Goal: Feedback & Contribution: Contribute content

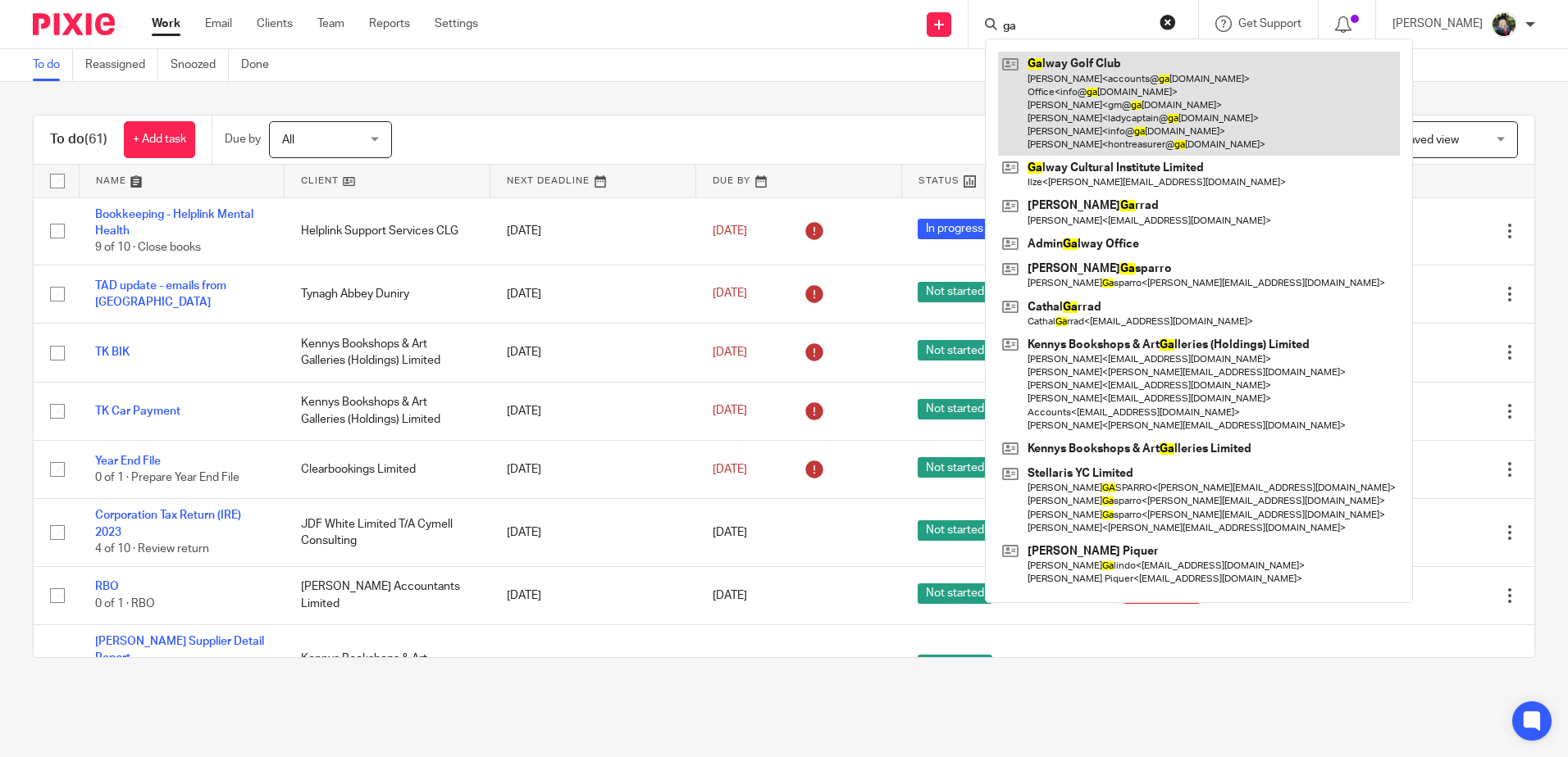
type input "ga"
click at [1177, 112] on link at bounding box center [1199, 103] width 402 height 104
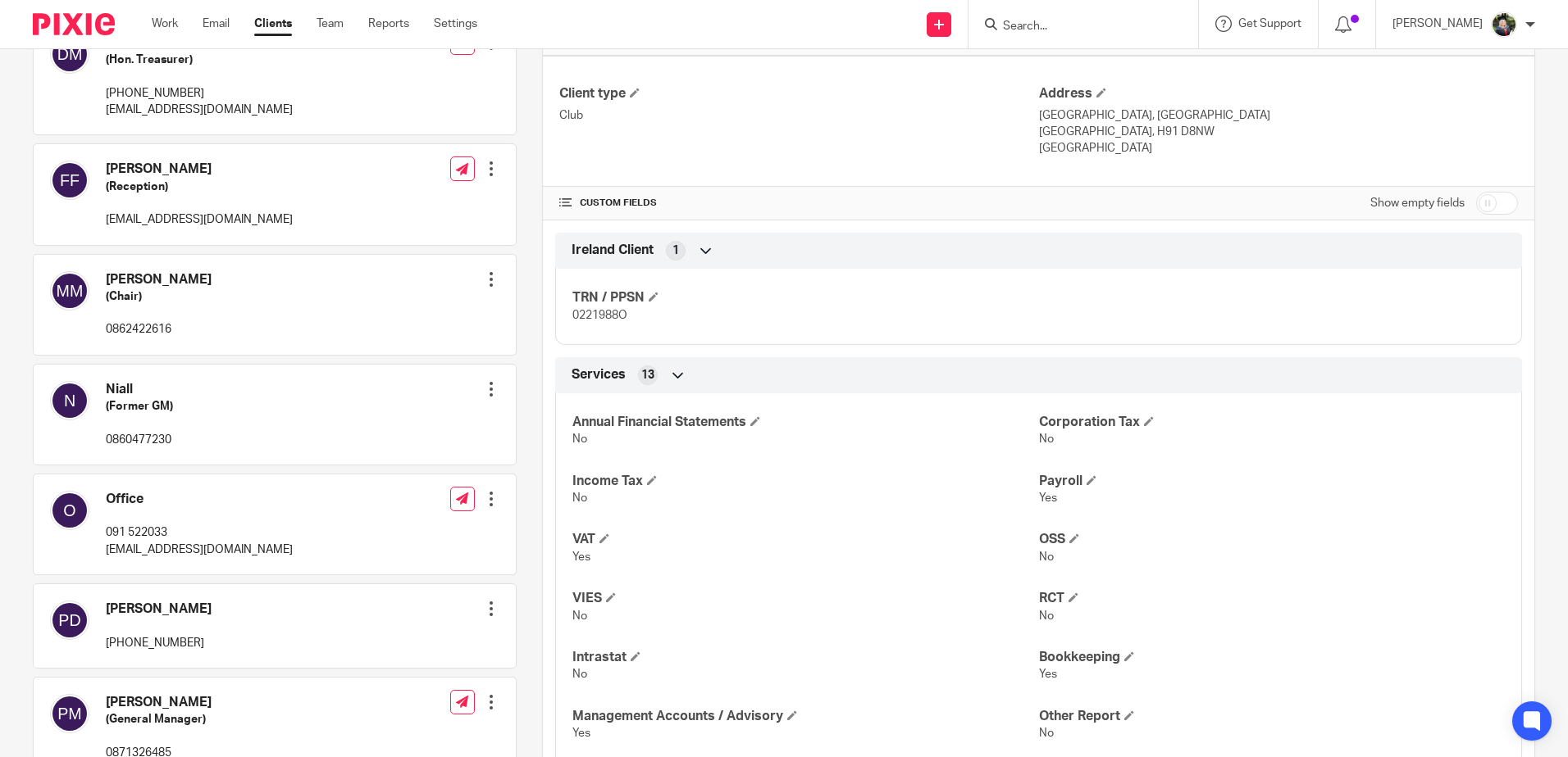
scroll to position [492, 0]
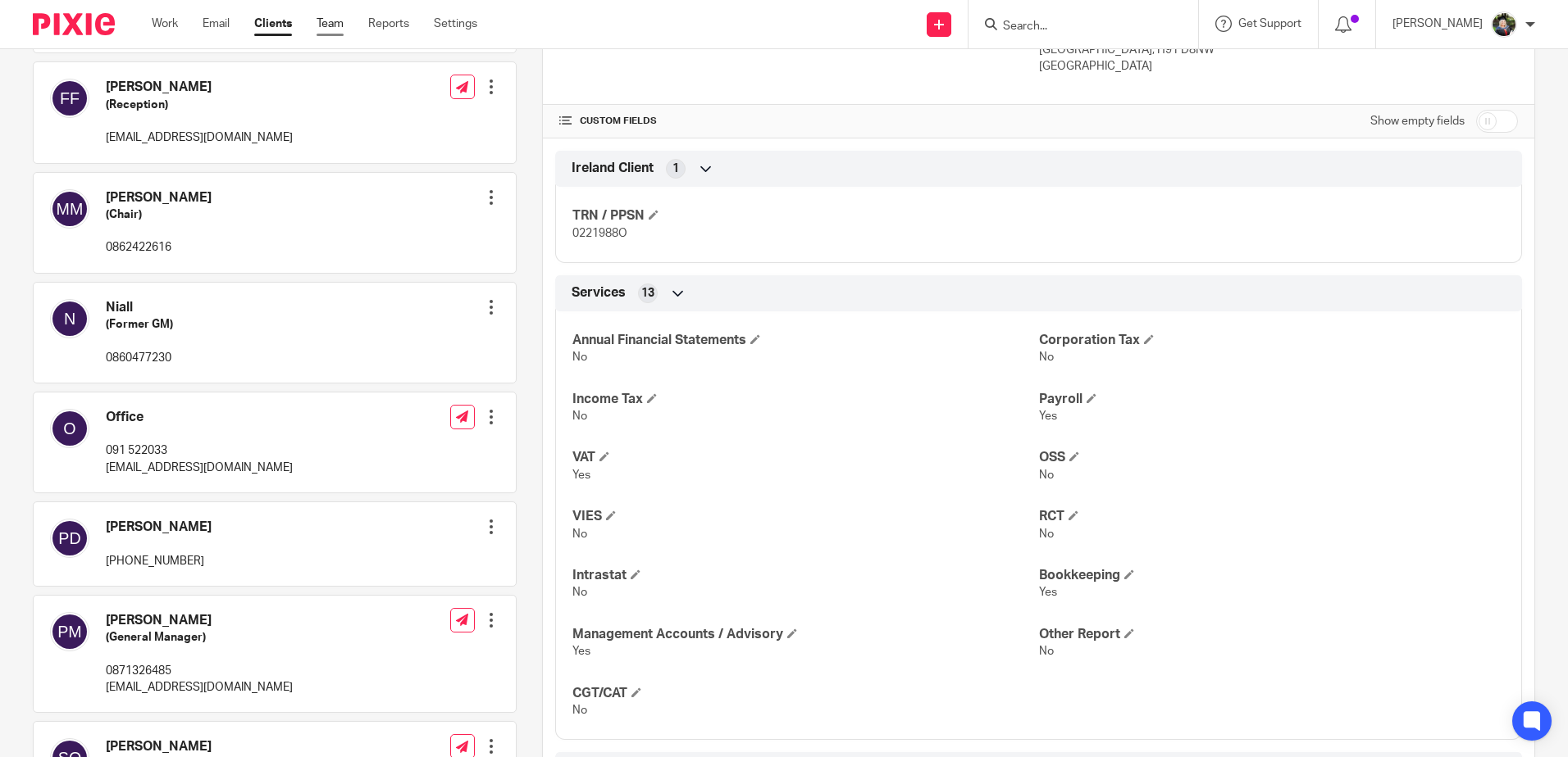
click at [331, 30] on link "Team" at bounding box center [330, 24] width 27 height 16
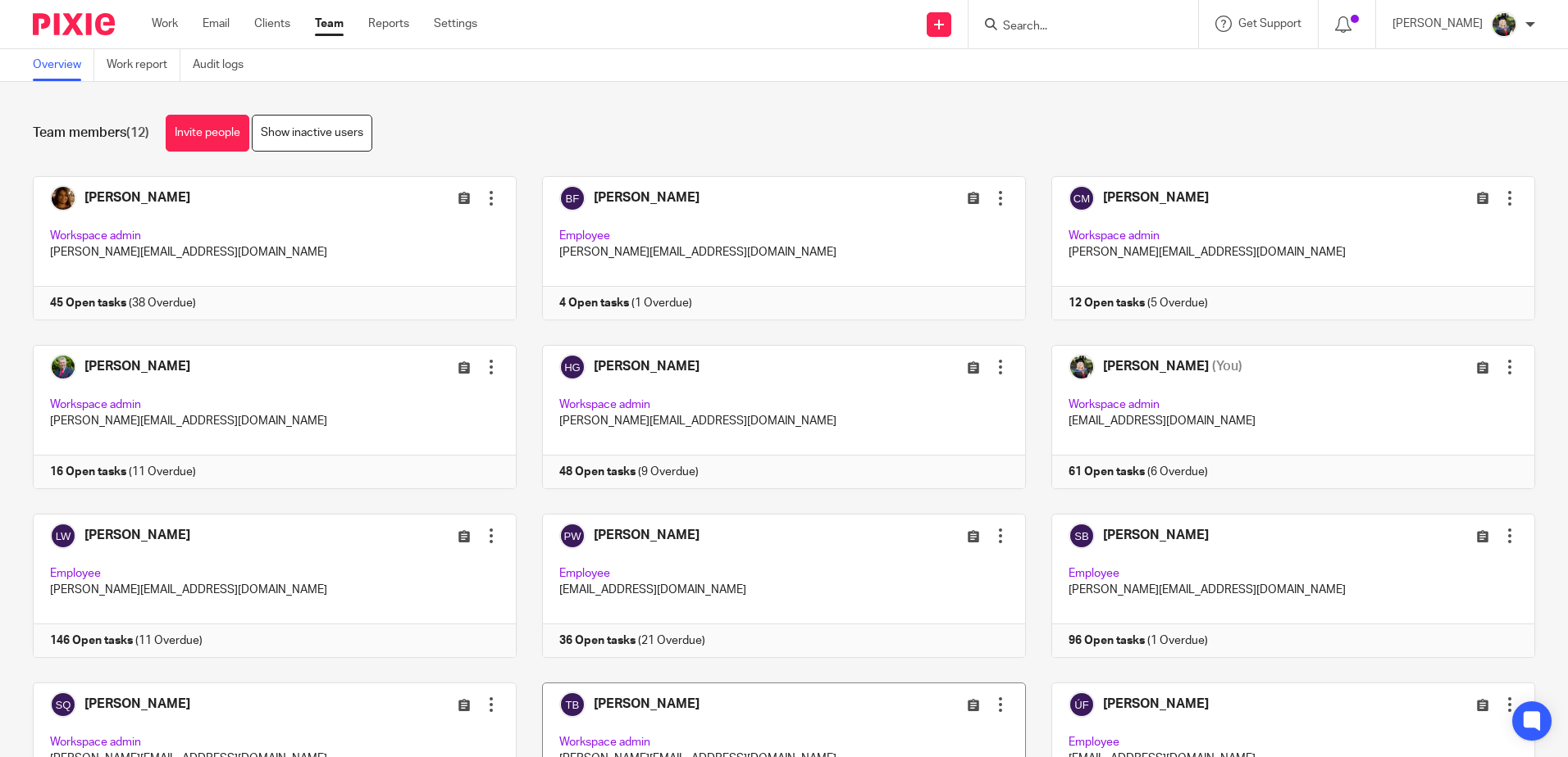
scroll to position [127, 0]
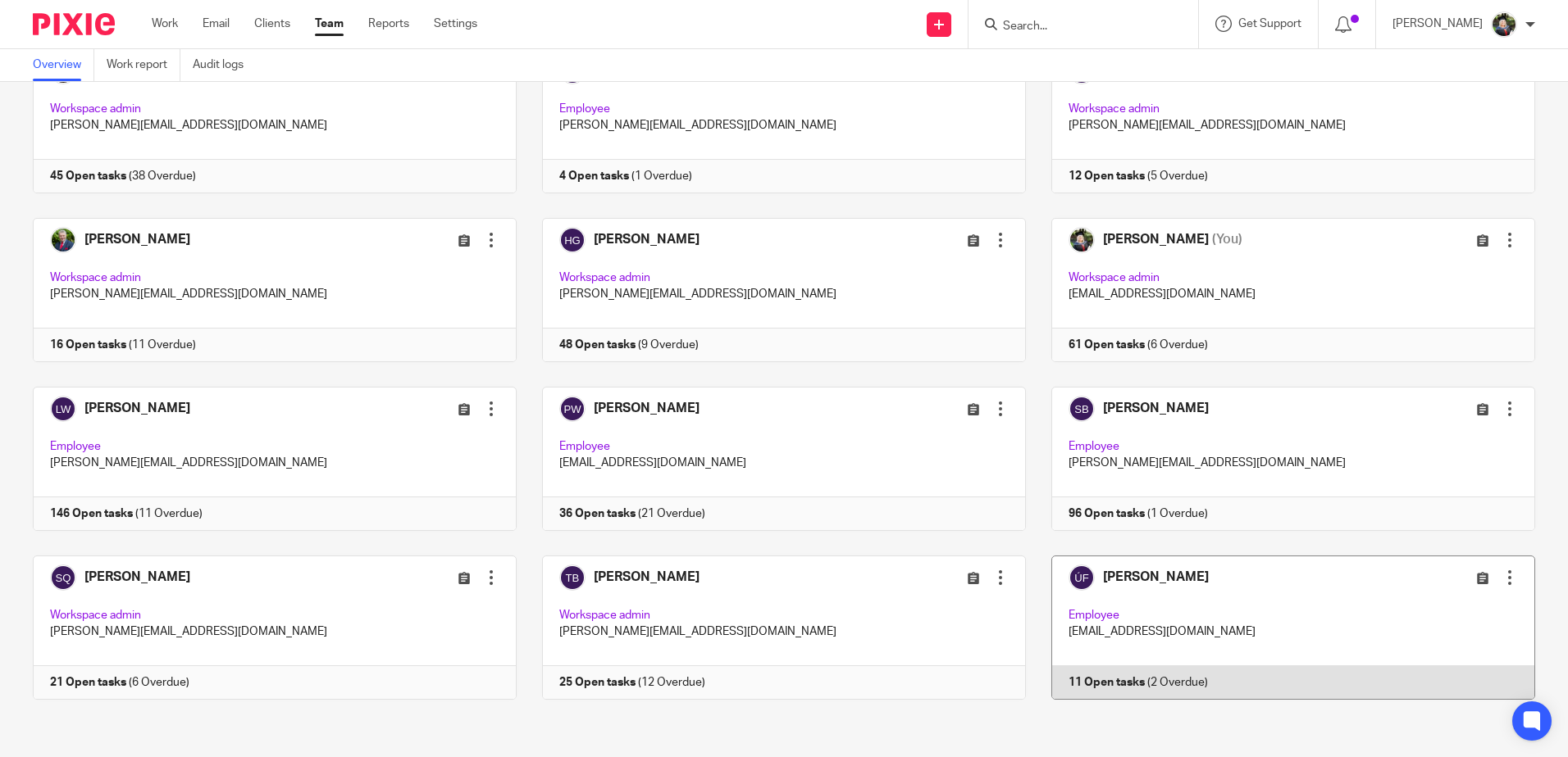
click at [1316, 595] on link at bounding box center [1280, 628] width 510 height 144
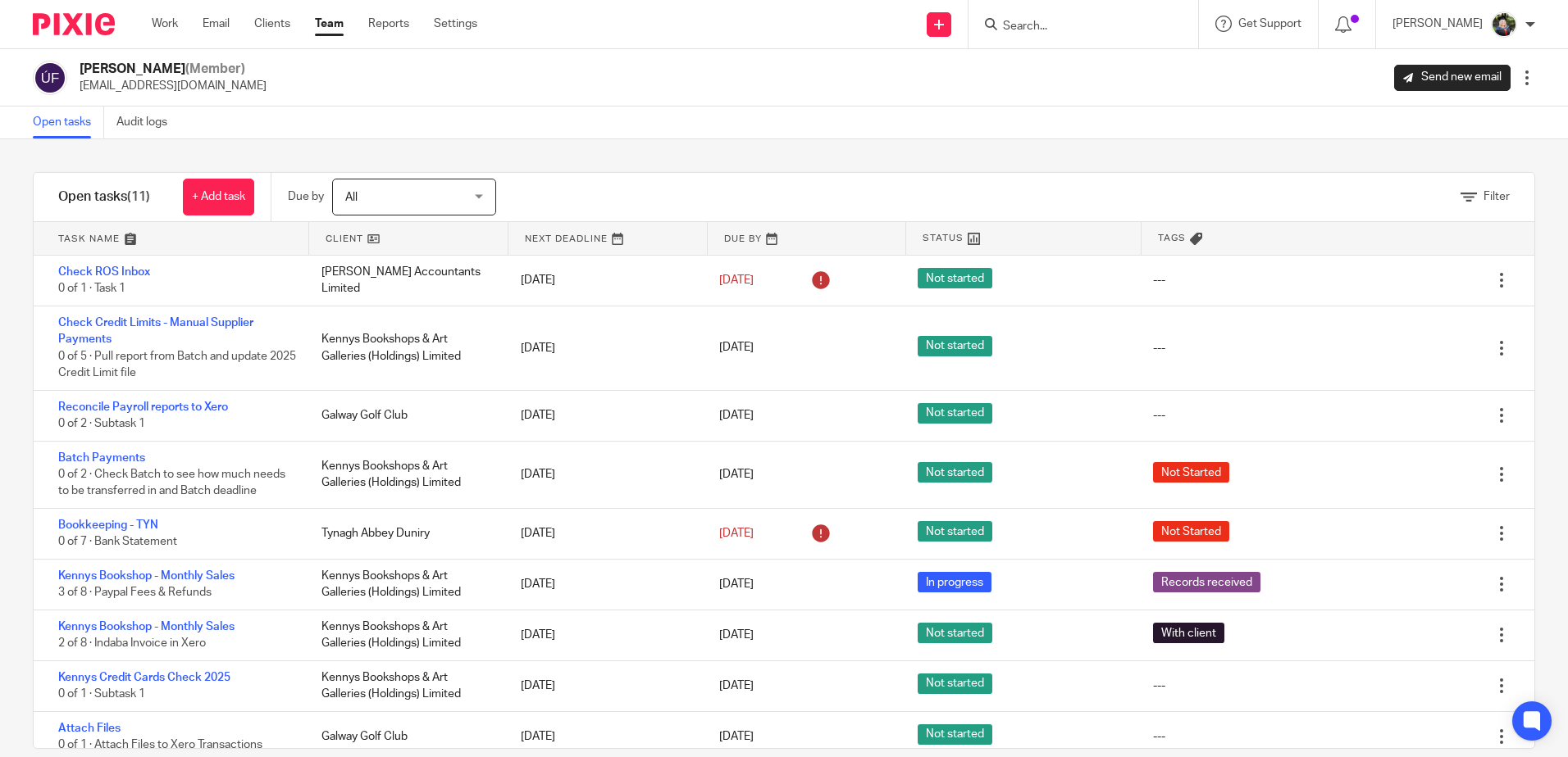
click at [1059, 20] on input "Search" at bounding box center [1075, 27] width 148 height 15
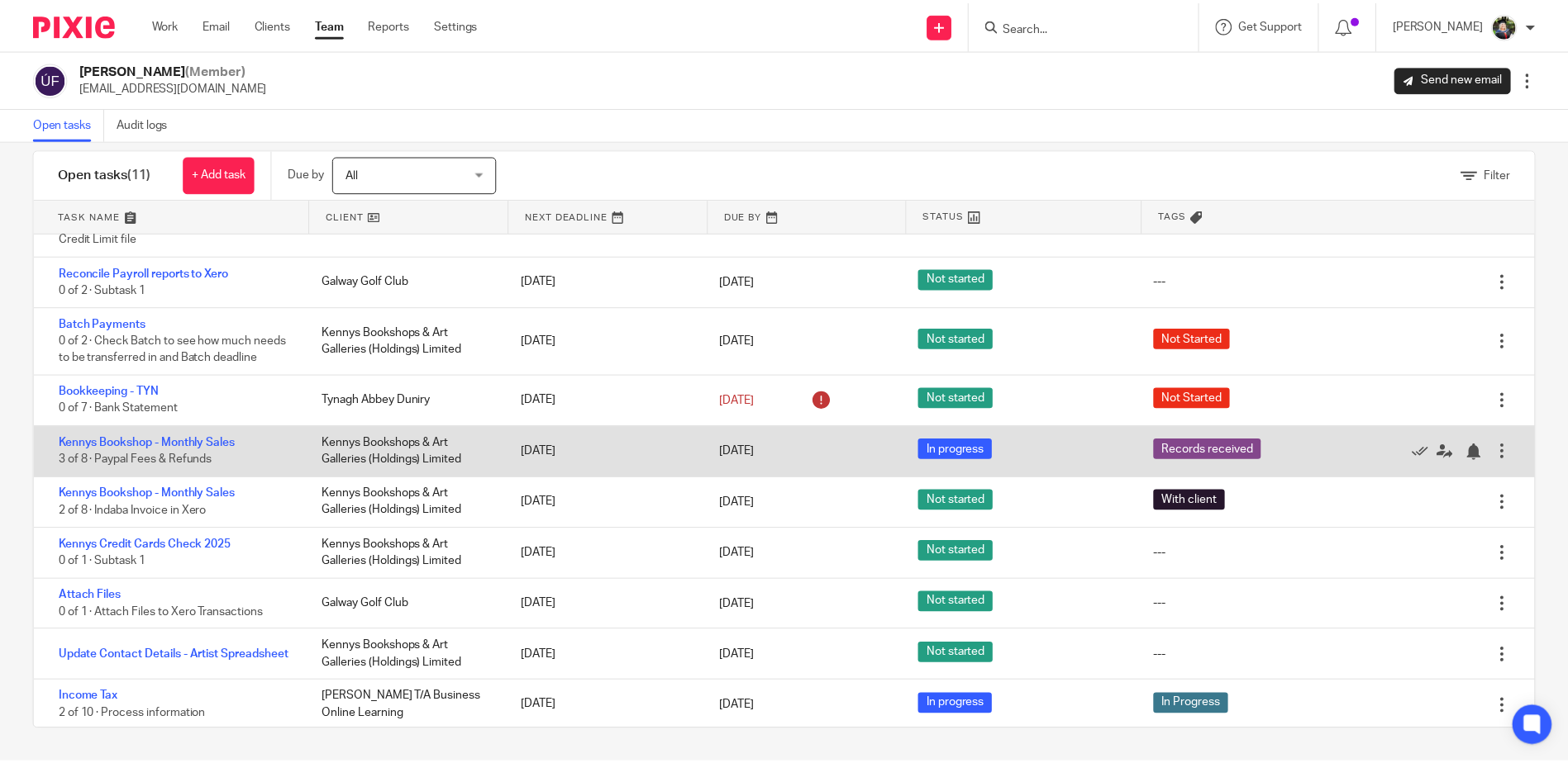
scroll to position [116, 0]
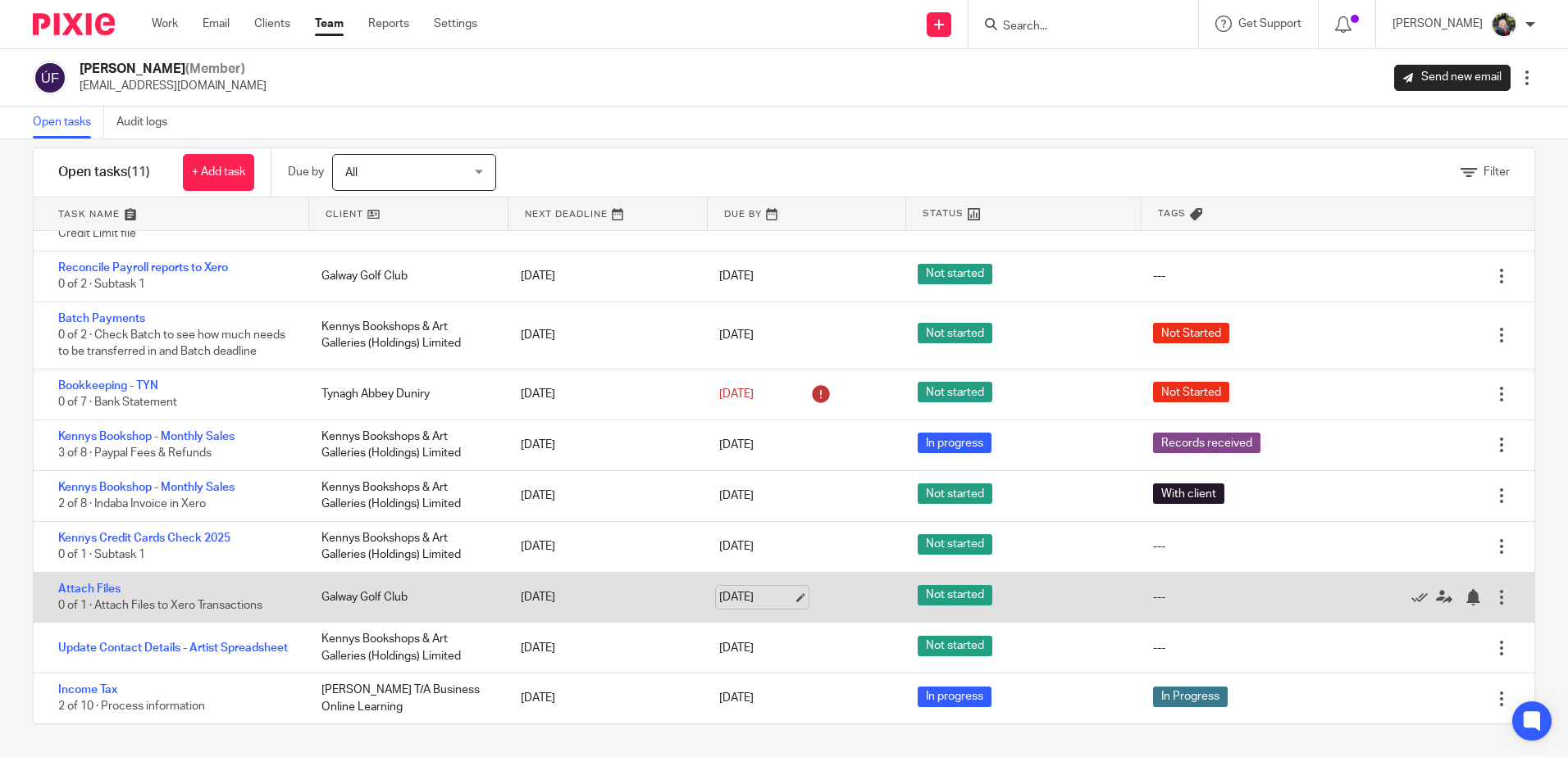
click at [747, 594] on link "12 Sep 2025" at bounding box center [756, 598] width 74 height 17
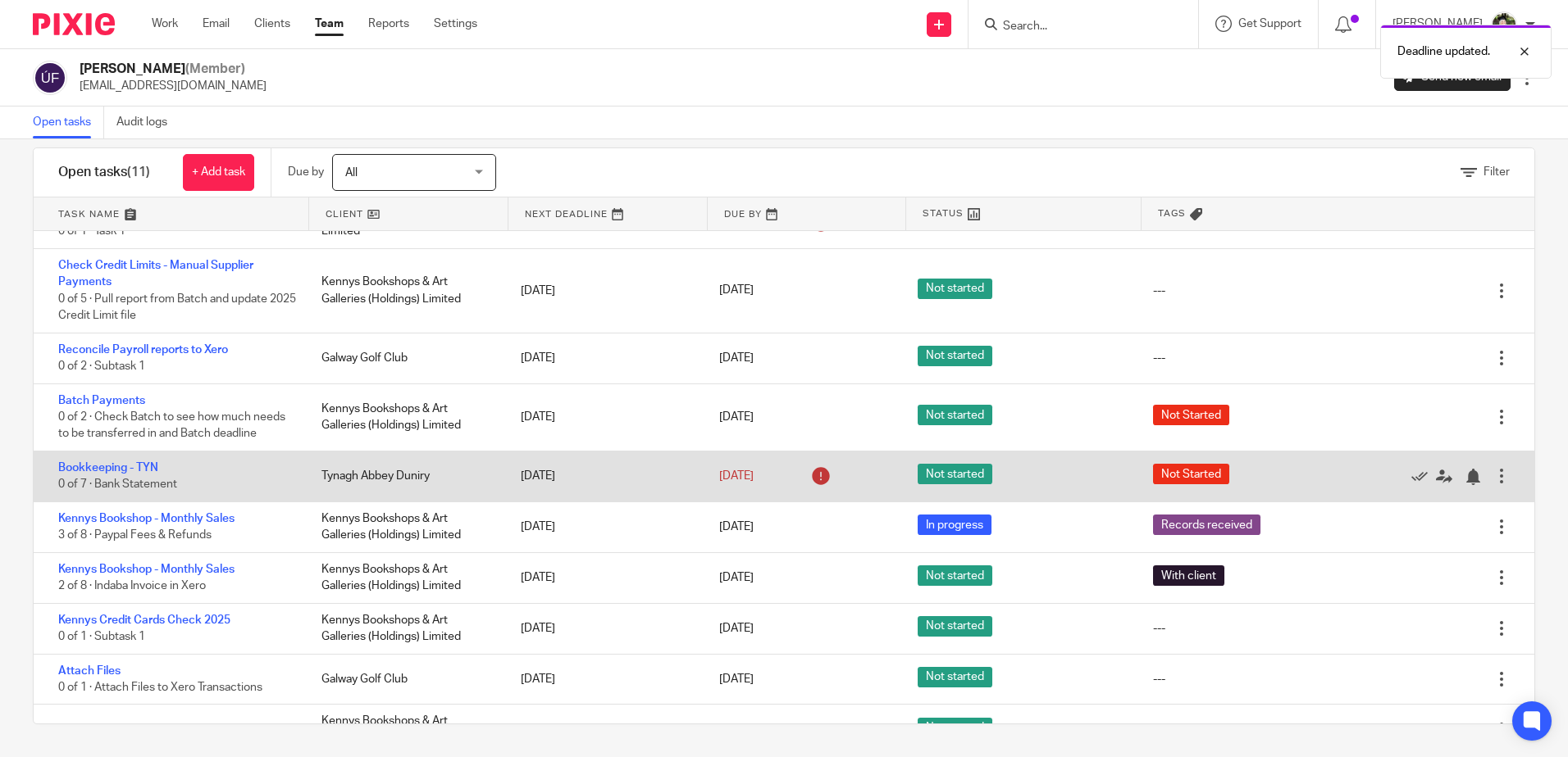
scroll to position [0, 0]
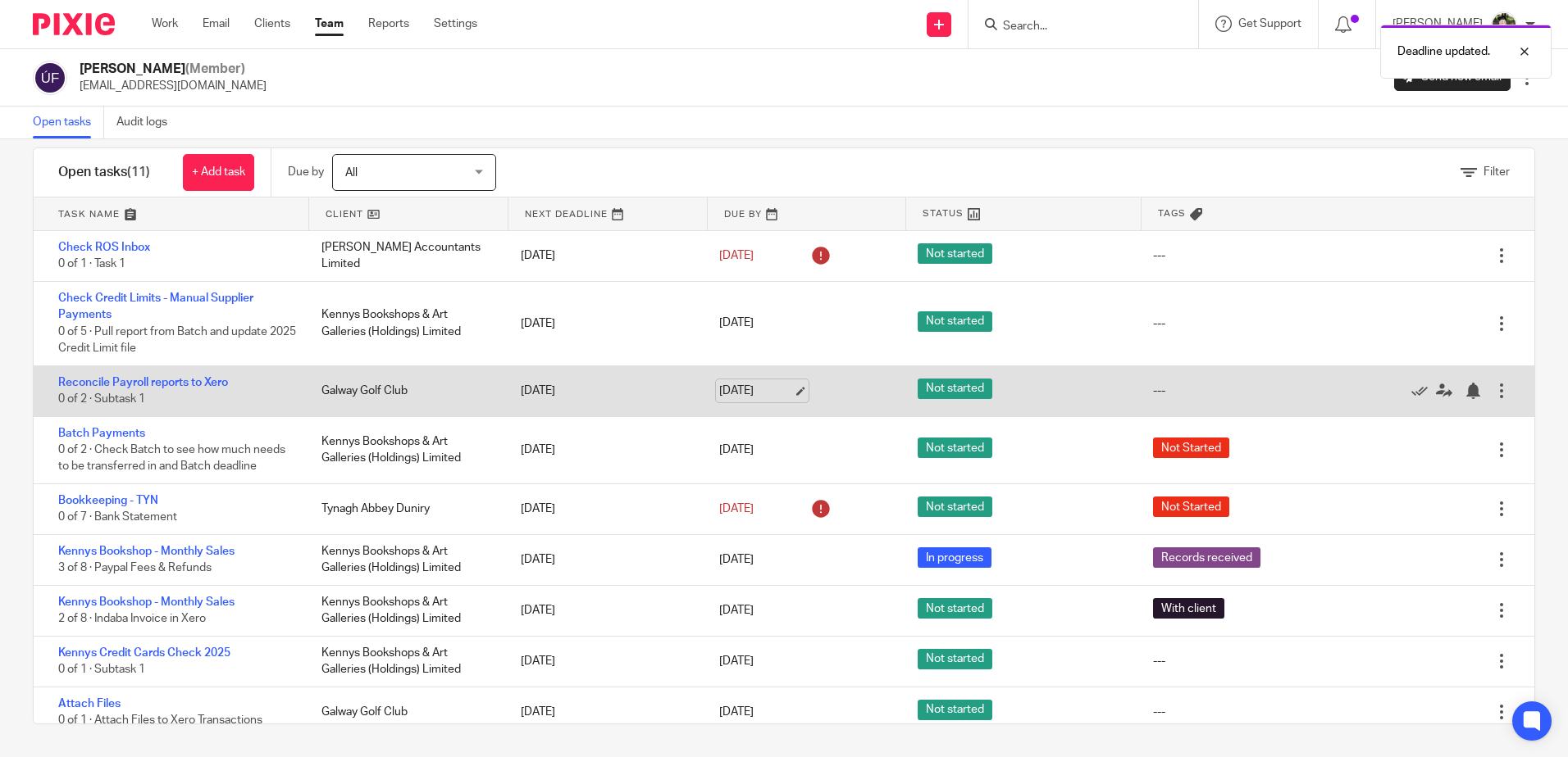
click at [744, 390] on link "[DATE]" at bounding box center [756, 391] width 74 height 17
click at [746, 375] on div "29 Aug 2025" at bounding box center [802, 391] width 199 height 34
click at [736, 388] on link "29 Aug 2025" at bounding box center [756, 391] width 74 height 17
click at [162, 381] on link "Reconcile Payroll reports to Xero" at bounding box center [143, 383] width 170 height 11
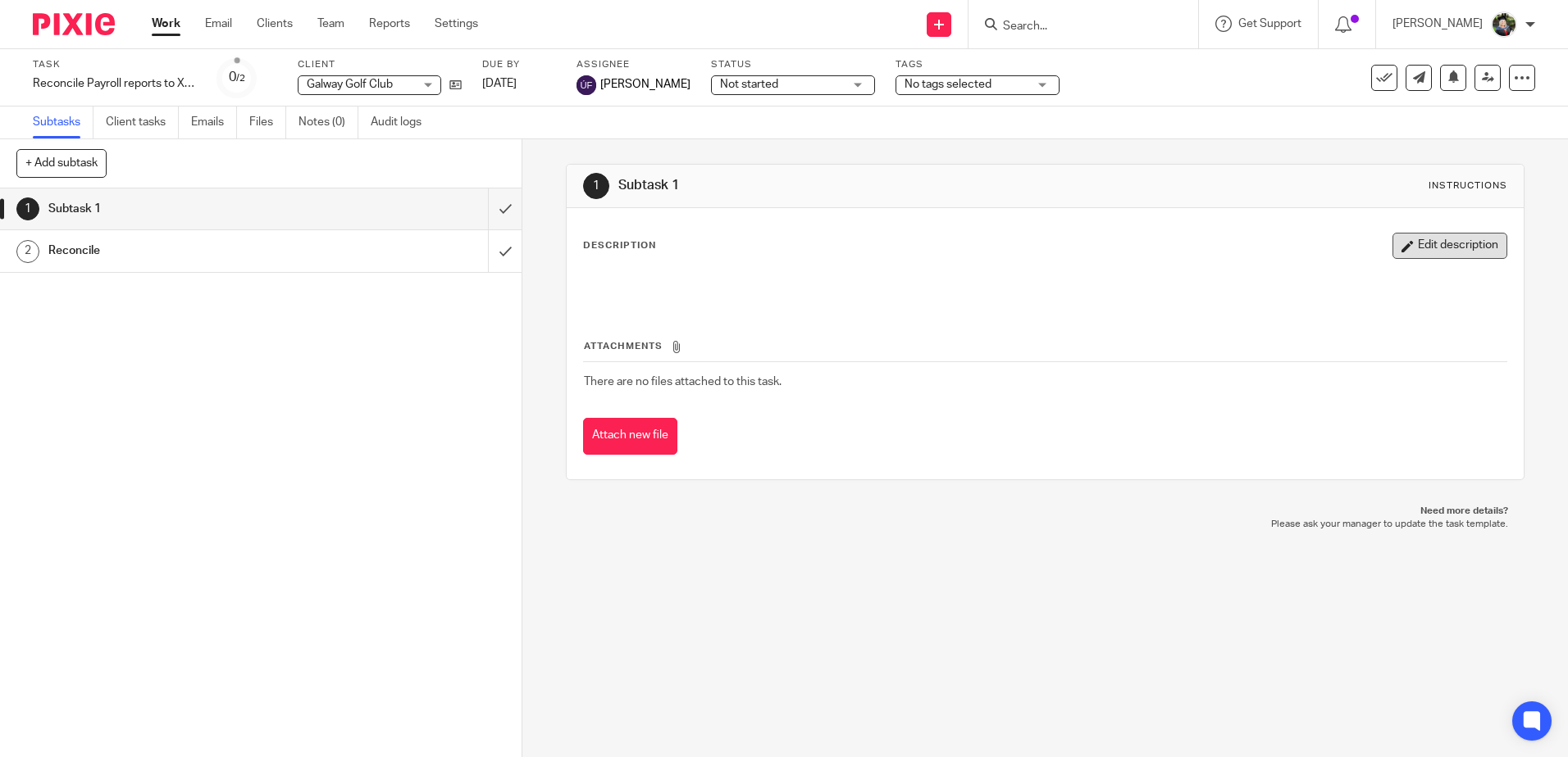
click at [1433, 246] on button "Edit description" at bounding box center [1450, 246] width 115 height 26
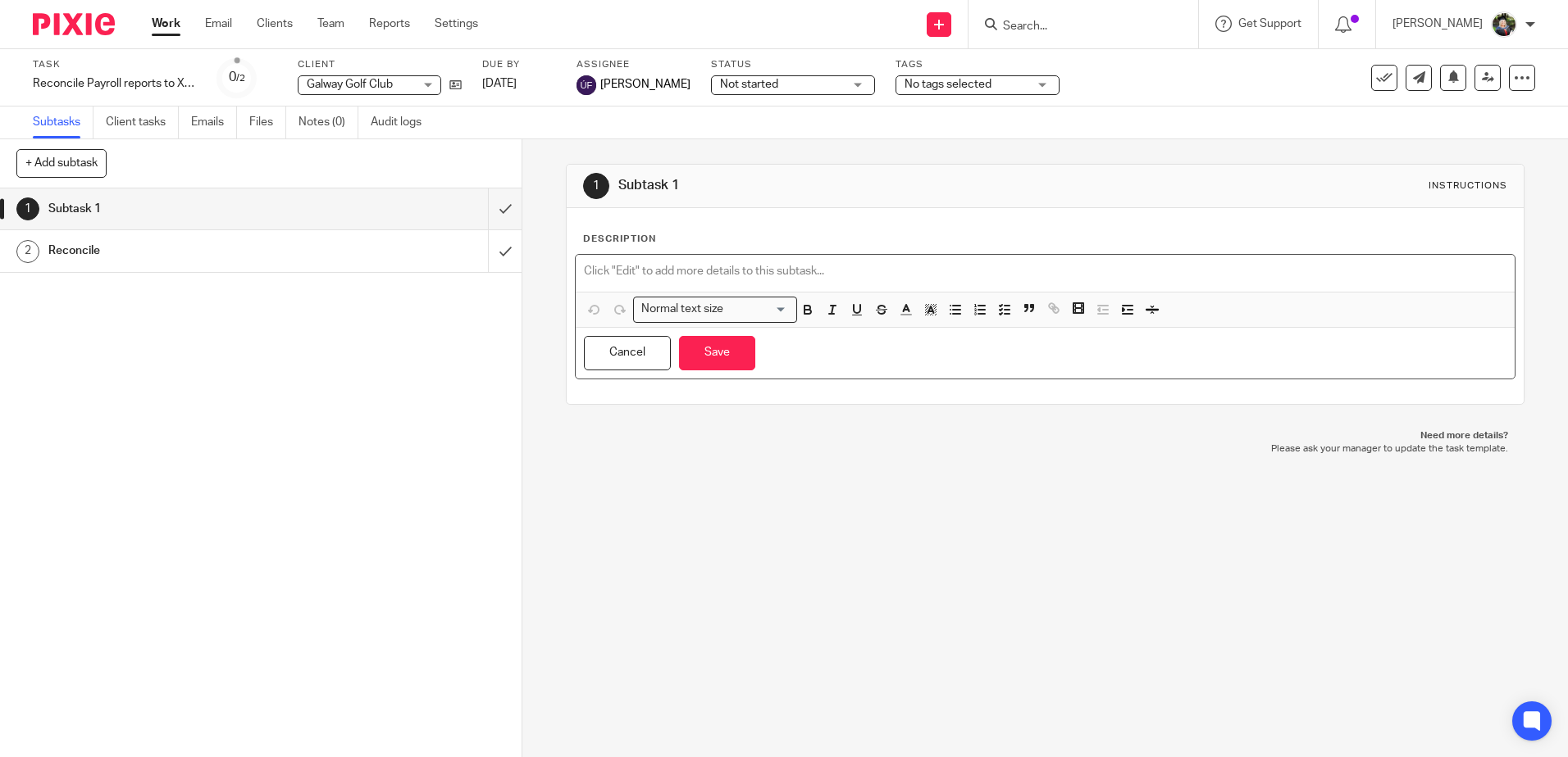
click at [648, 268] on p at bounding box center [1045, 271] width 921 height 16
click at [700, 357] on button "Save" at bounding box center [716, 353] width 76 height 35
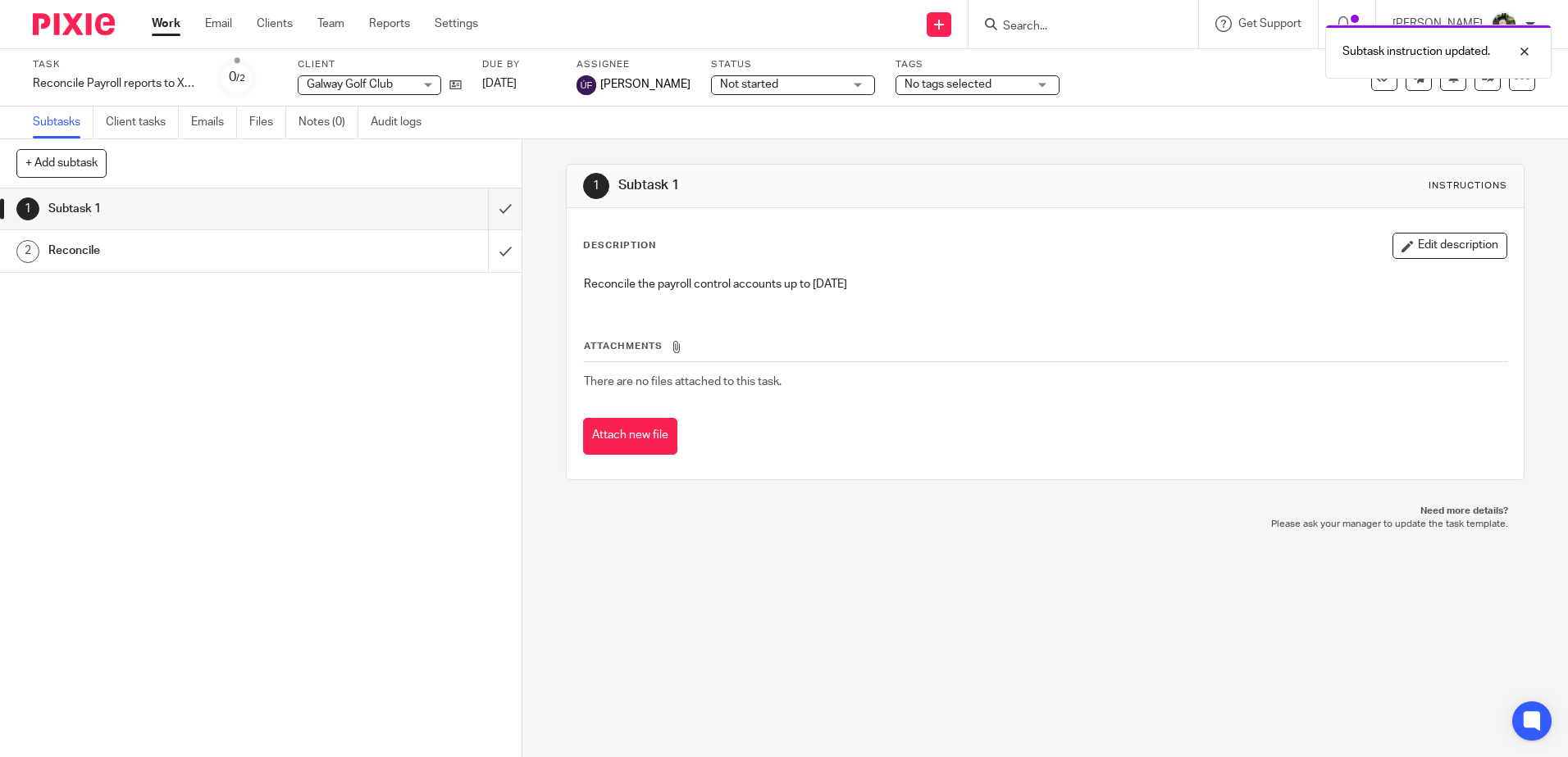
click at [1031, 286] on p "Reconcile the payroll control accounts up to March 2025" at bounding box center [1045, 285] width 921 height 16
click at [751, 89] on span "Not started" at bounding box center [781, 84] width 123 height 17
click at [918, 123] on div "Subtasks Client tasks Emails Files Notes (0) Audit logs" at bounding box center [784, 123] width 1568 height 33
click at [1063, 17] on form at bounding box center [1088, 24] width 175 height 21
click at [1053, 30] on input "Search" at bounding box center [1075, 27] width 148 height 15
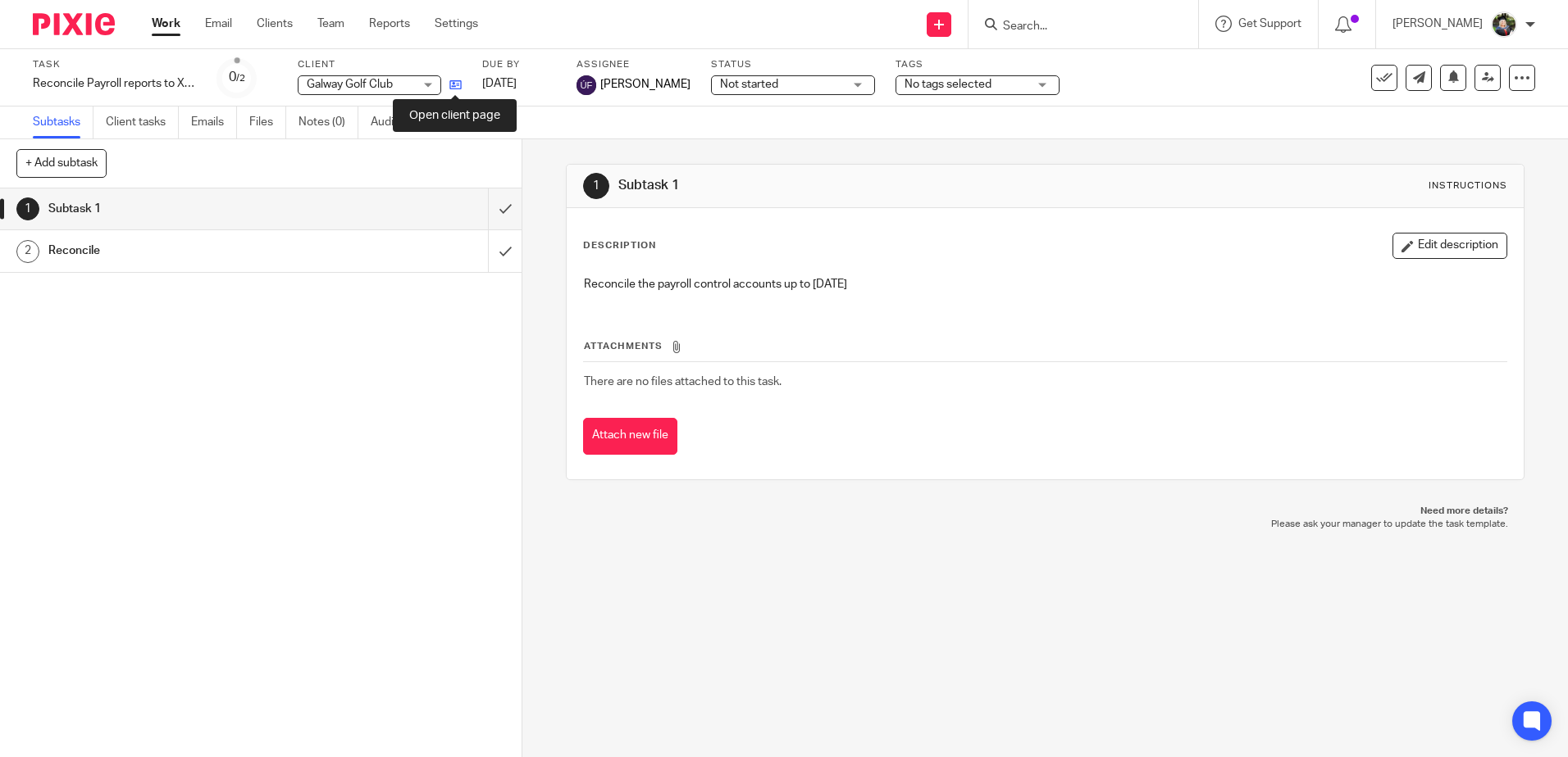
click at [461, 84] on icon at bounding box center [455, 84] width 12 height 12
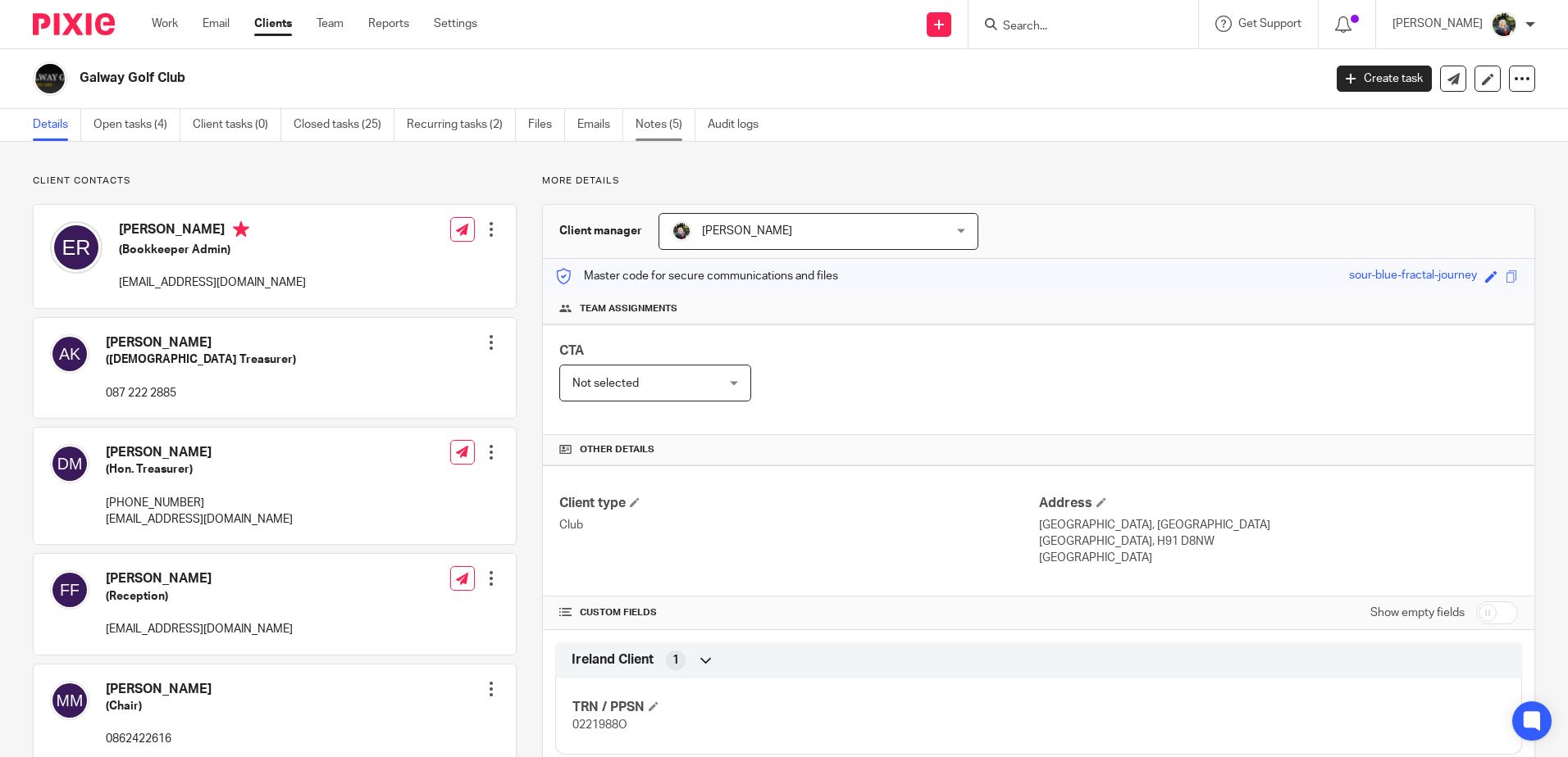
click at [651, 114] on link "Notes (5)" at bounding box center [665, 125] width 60 height 32
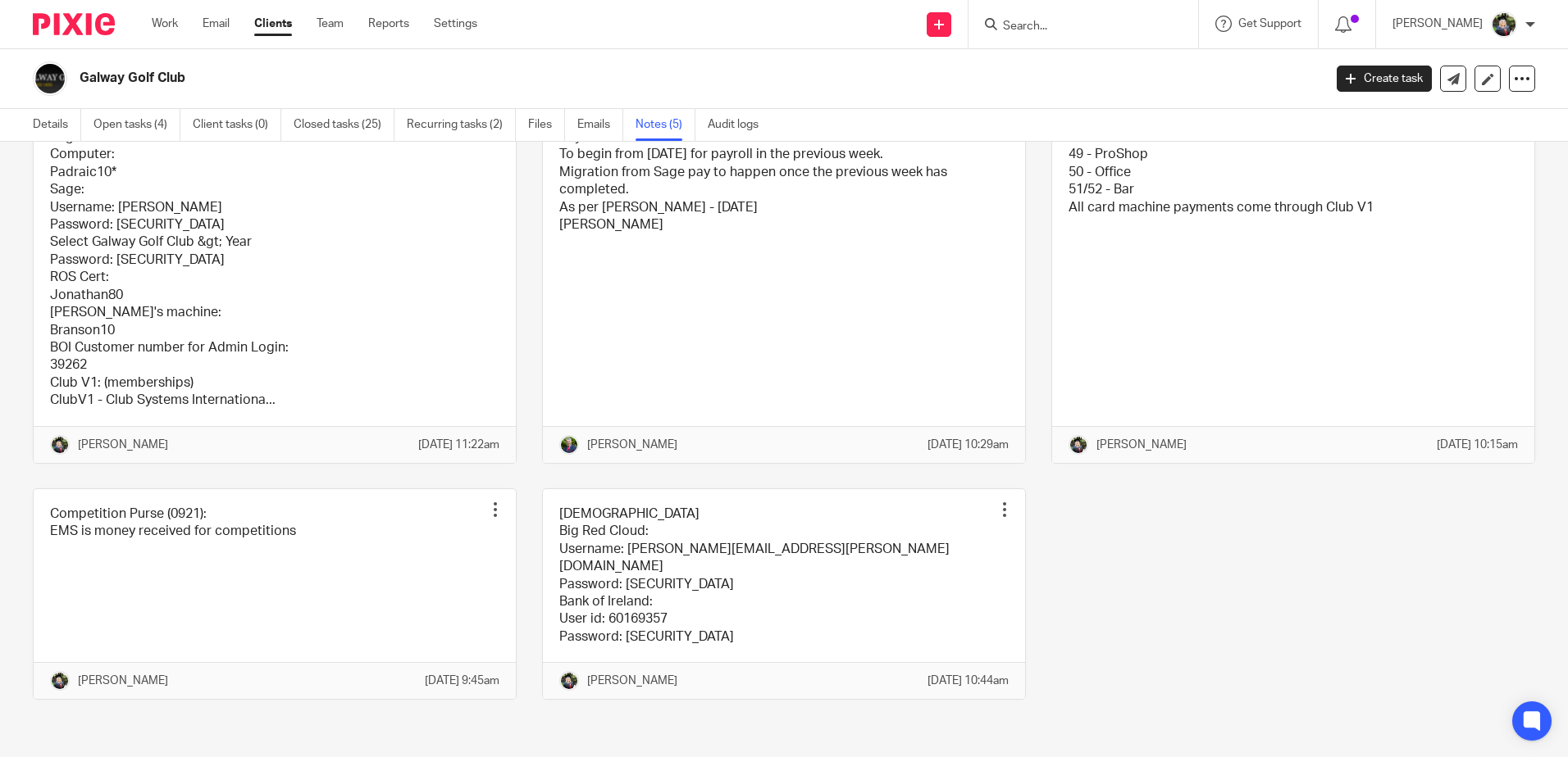
scroll to position [143, 0]
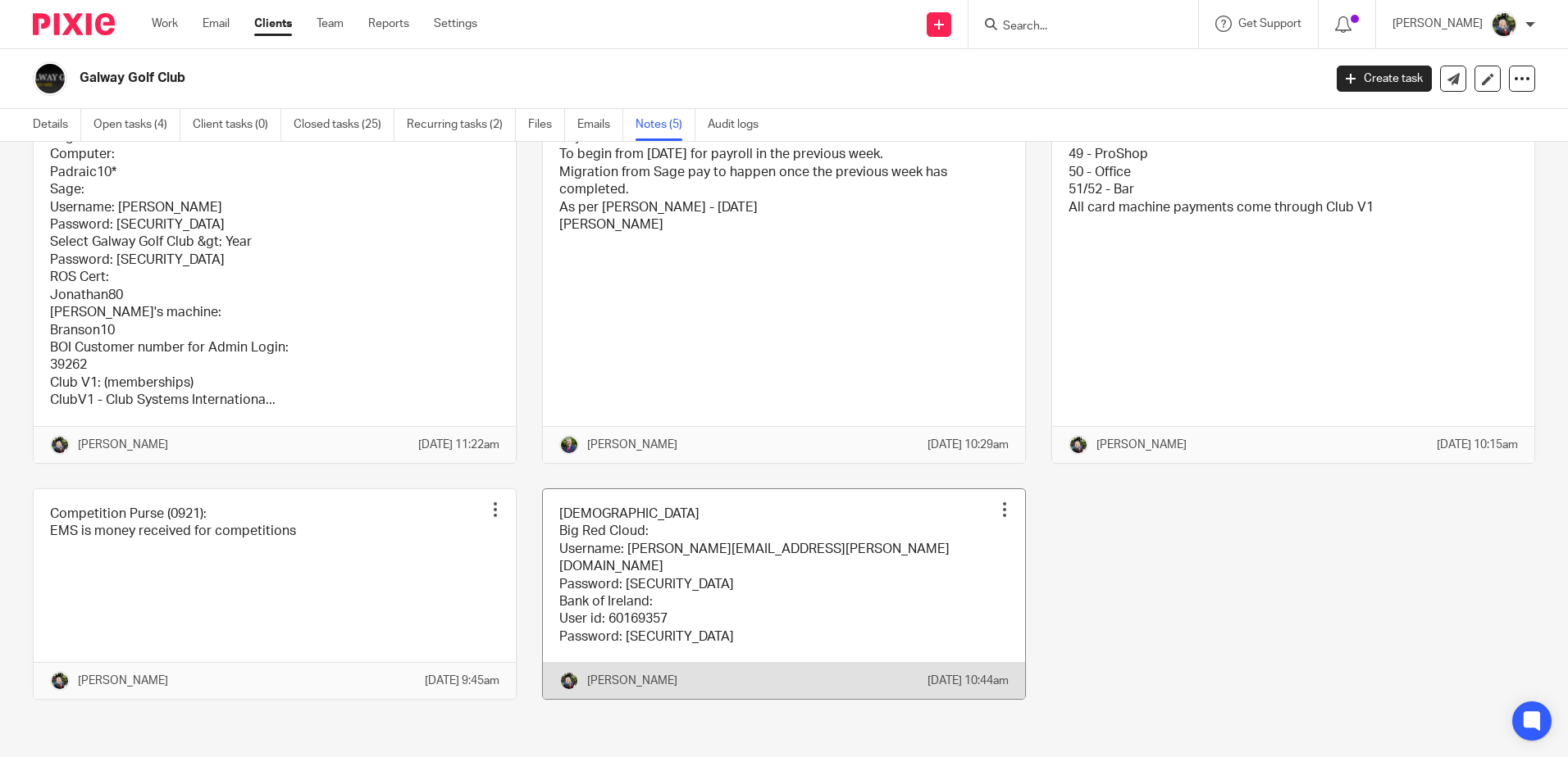
click at [638, 564] on link at bounding box center [784, 595] width 482 height 211
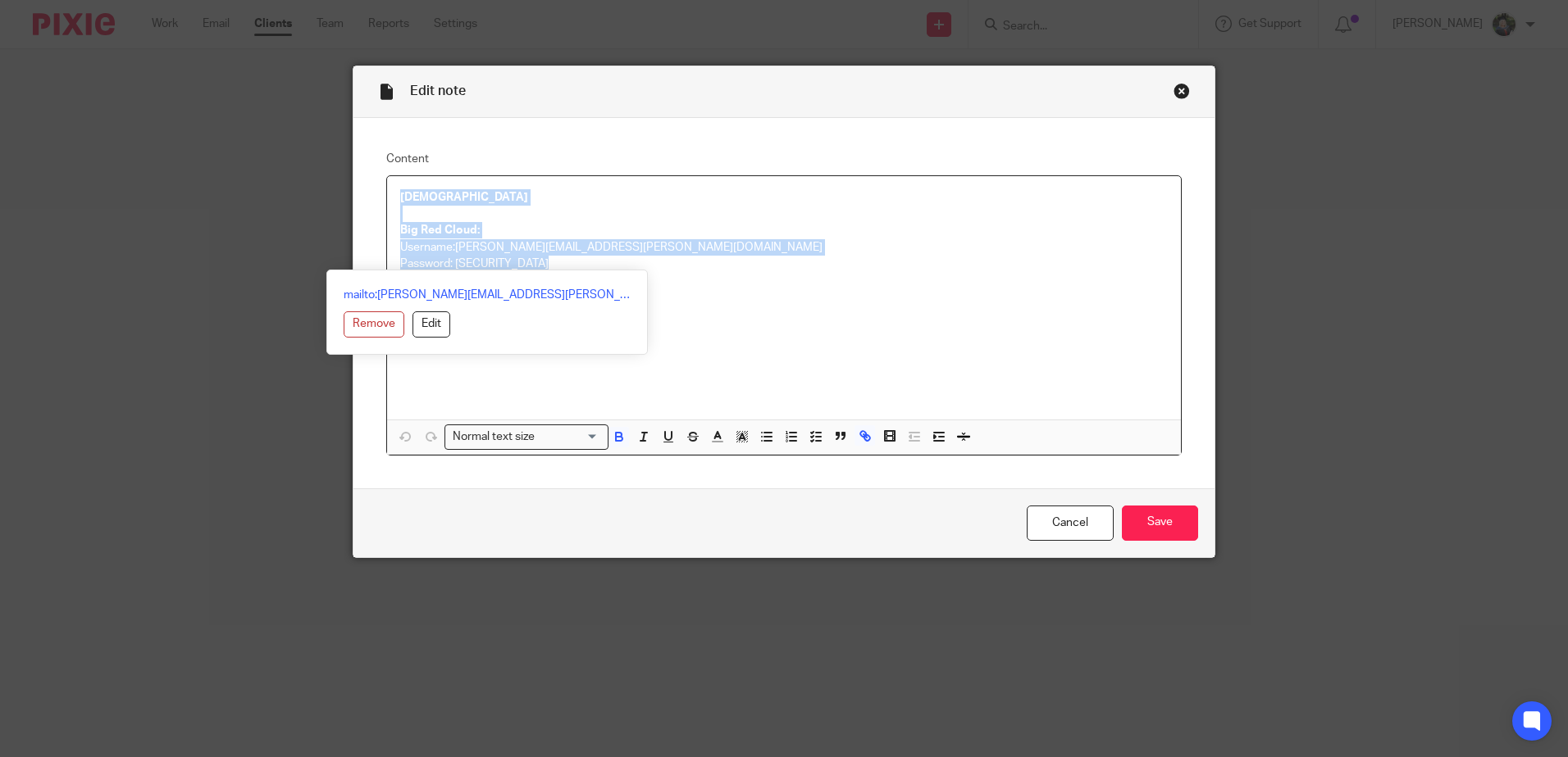
drag, startPoint x: 562, startPoint y: 267, endPoint x: 374, endPoint y: 185, distance: 205.1
click at [374, 185] on div "Content LADIES Big Red Cloud: Username: laura.moran@nuigalway.ie Password: Ladi…" at bounding box center [784, 303] width 861 height 371
copy div "LADIES Big Red Cloud: Username: laura.moran@nuigalway.ie Password: Ladiesgolfbr…"
click at [473, 234] on strong "Big Red Cloud:" at bounding box center [440, 230] width 80 height 11
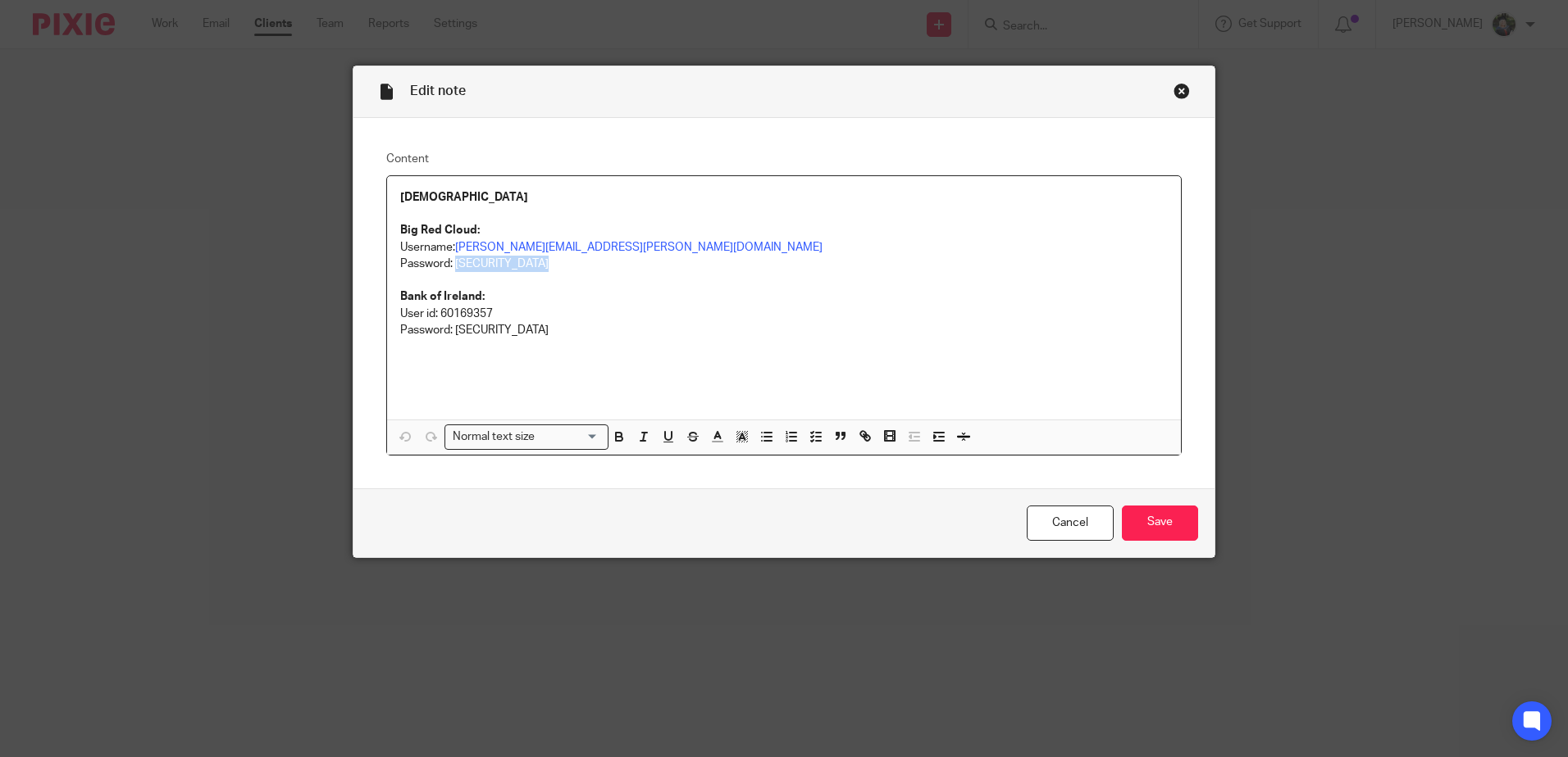
drag, startPoint x: 545, startPoint y: 260, endPoint x: 450, endPoint y: 267, distance: 95.3
click at [450, 267] on p "Password: Ladiesgolfbrc24" at bounding box center [784, 264] width 767 height 16
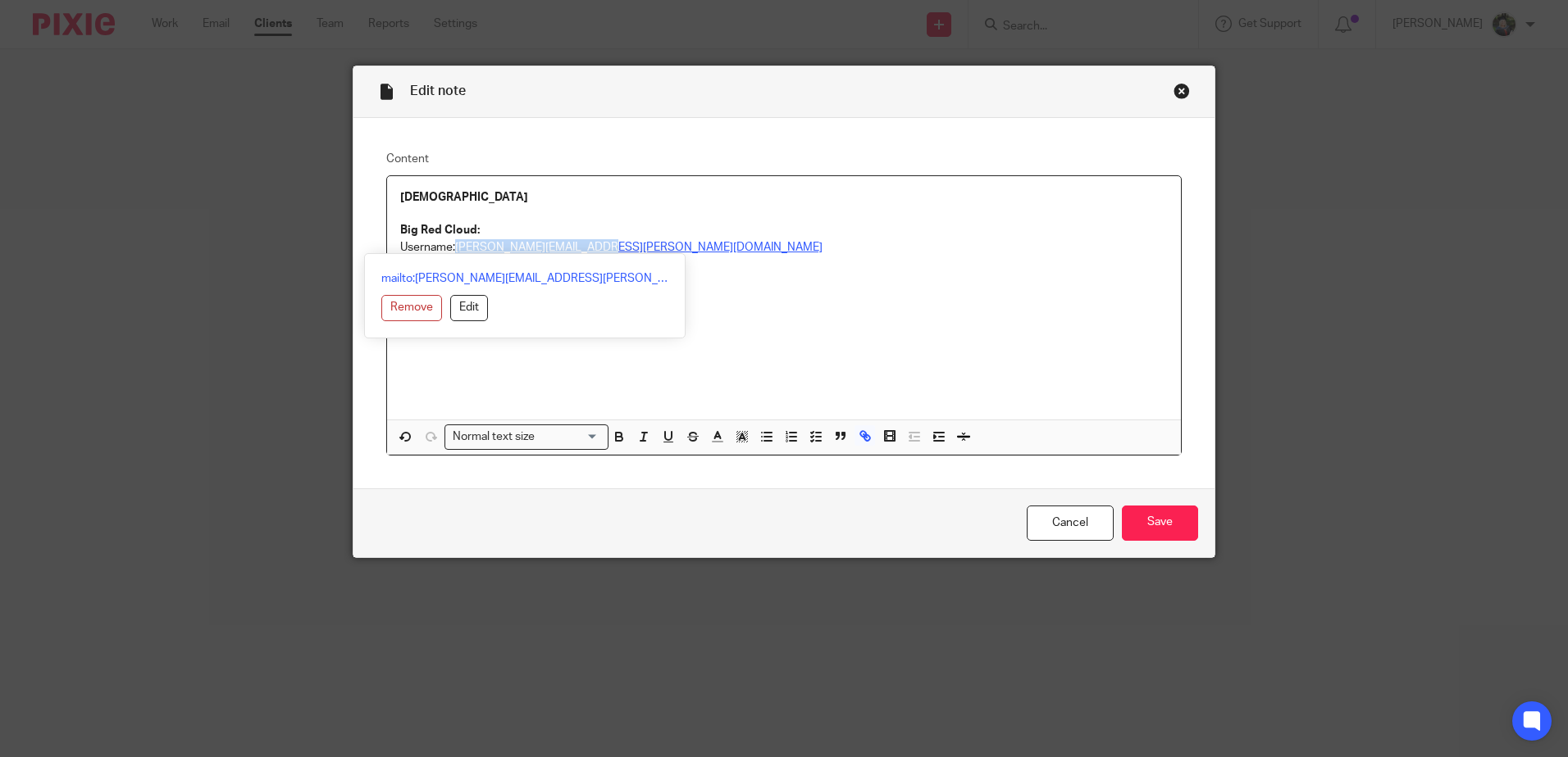
drag, startPoint x: 642, startPoint y: 239, endPoint x: 452, endPoint y: 246, distance: 190.1
click at [452, 246] on p "Username: laura.moran@nuigalway.ie" at bounding box center [784, 248] width 767 height 16
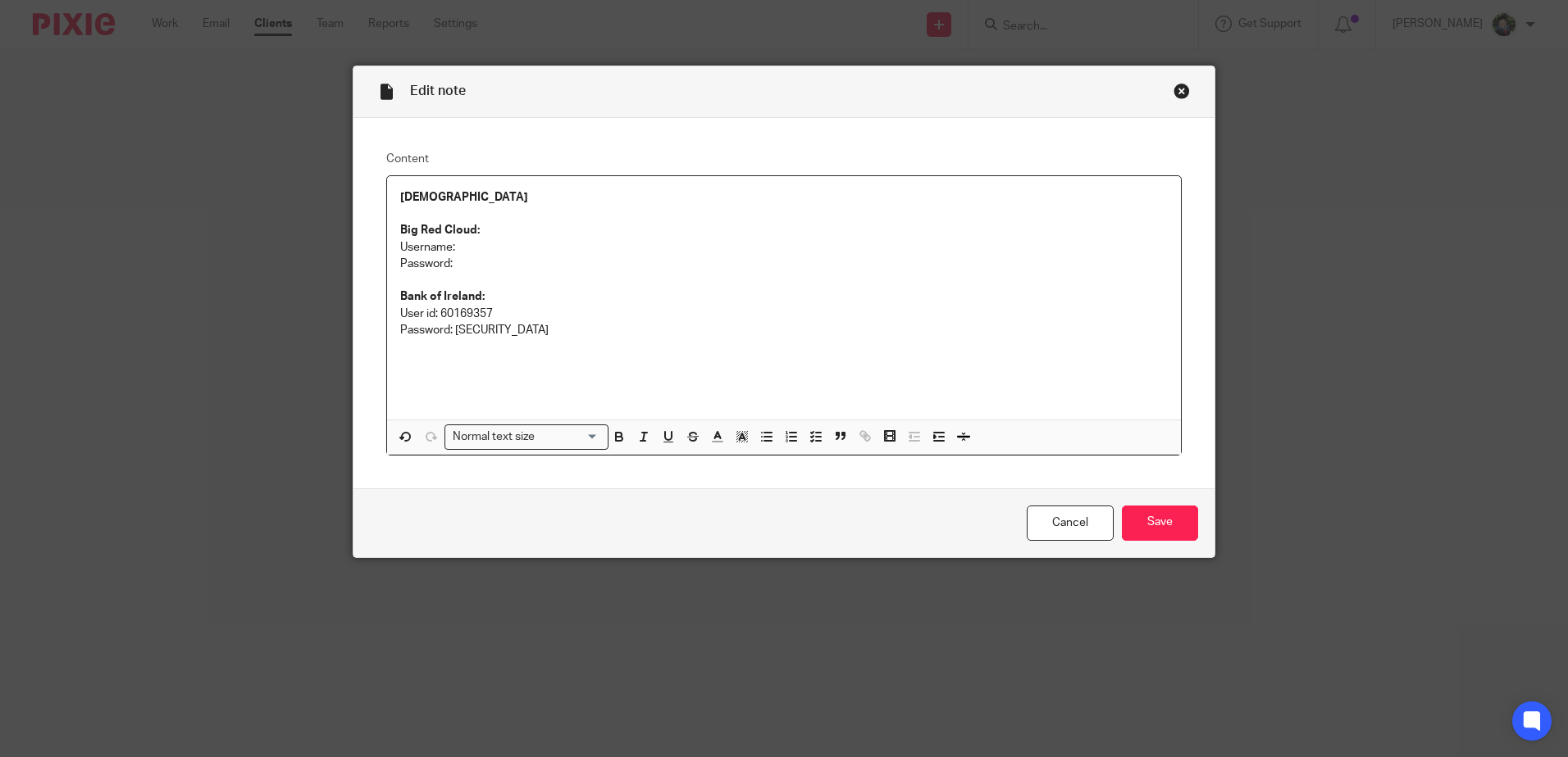
drag, startPoint x: 790, startPoint y: 324, endPoint x: 1123, endPoint y: 449, distance: 355.7
click at [798, 321] on div "LADIES Big Red Cloud: Username: Password: Bank of Ireland: User id: 60169357 Pa…" at bounding box center [784, 298] width 793 height 244
click at [1151, 527] on input "Save" at bounding box center [1159, 523] width 76 height 35
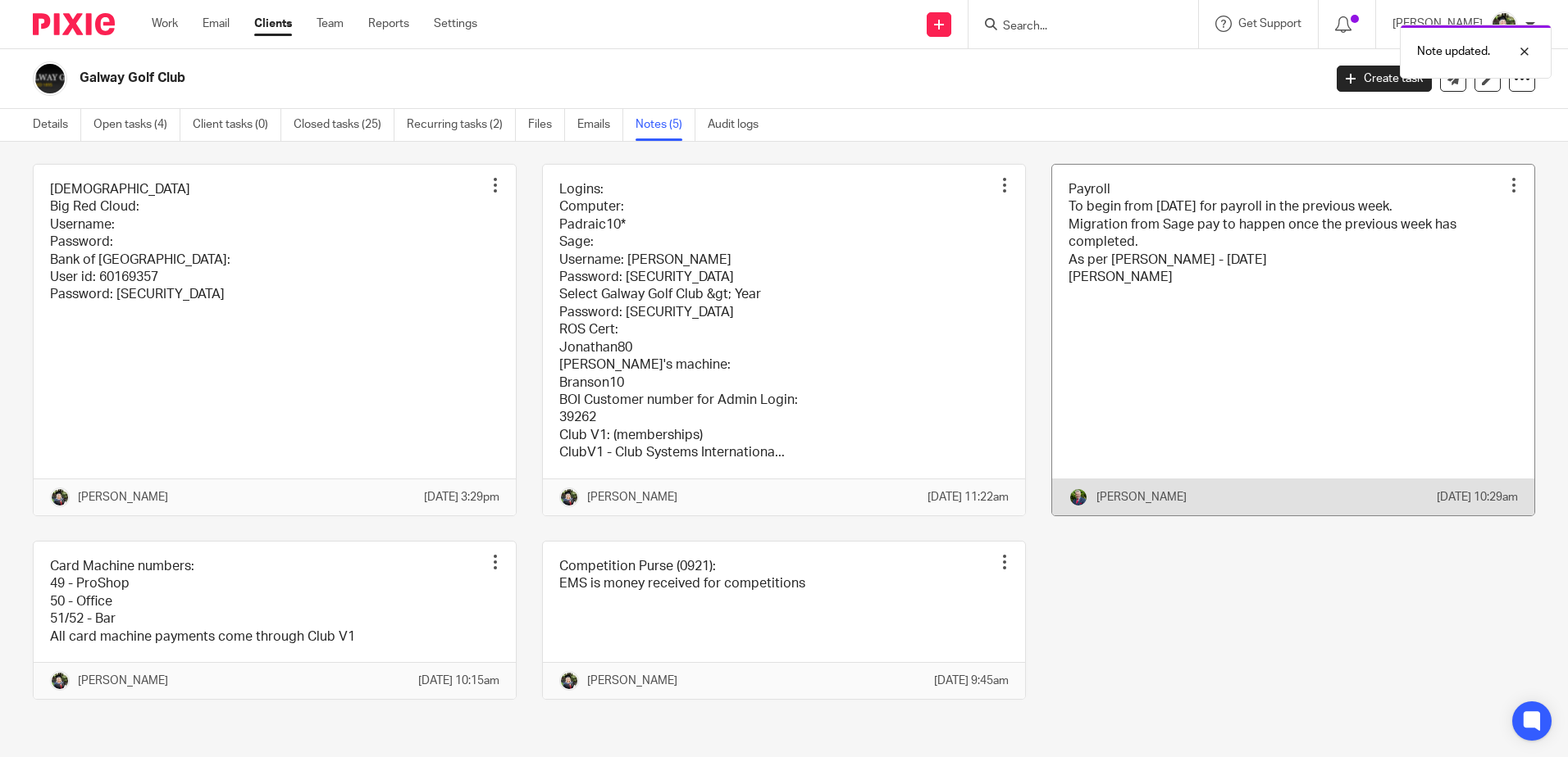
scroll to position [107, 0]
click at [1197, 308] on link at bounding box center [1293, 340] width 482 height 351
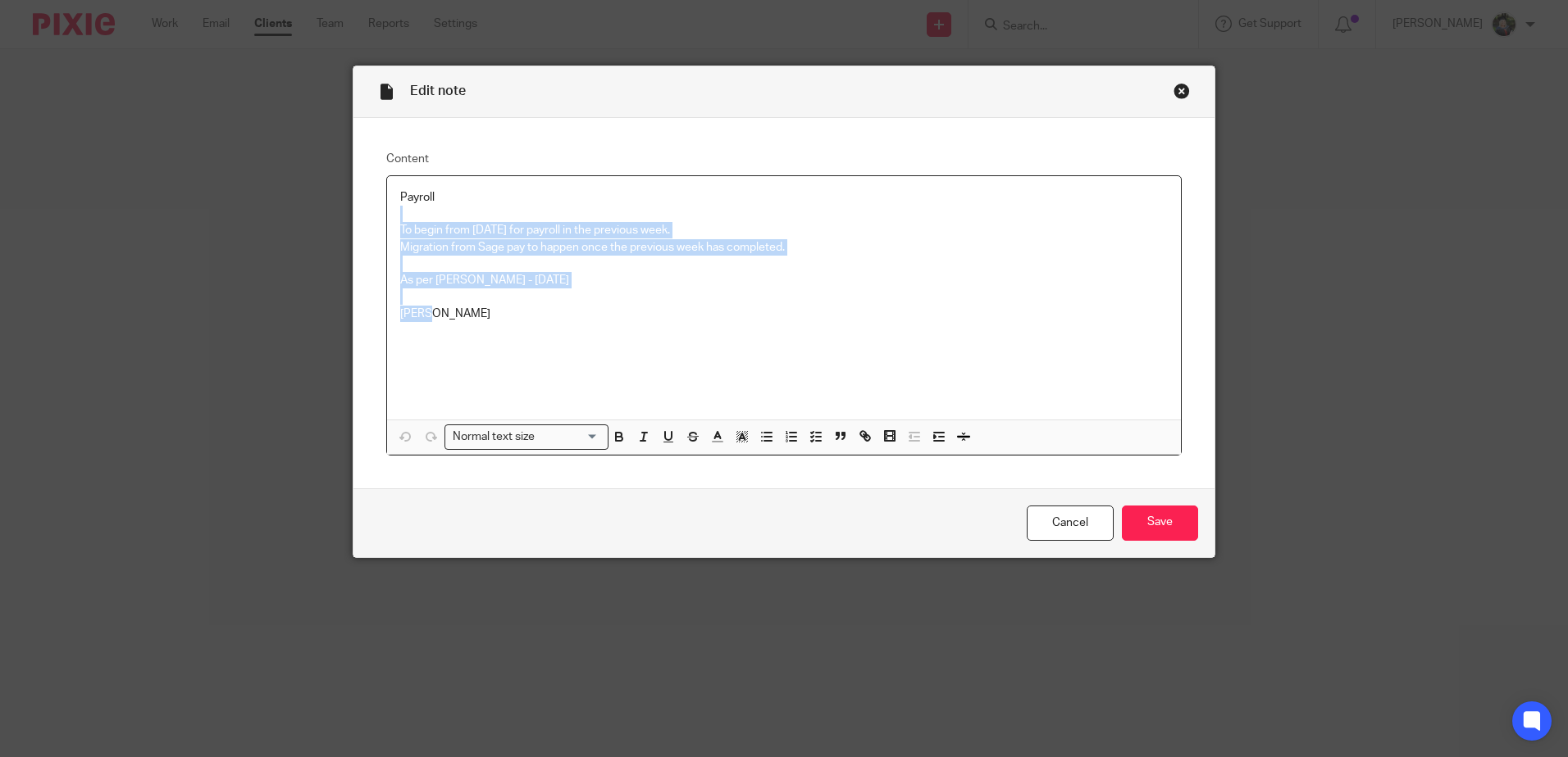
drag, startPoint x: 478, startPoint y: 320, endPoint x: 378, endPoint y: 216, distance: 144.3
click at [378, 216] on div "Content Payroll To begin from [DATE] for payroll in the previous week. Migratio…" at bounding box center [784, 303] width 861 height 371
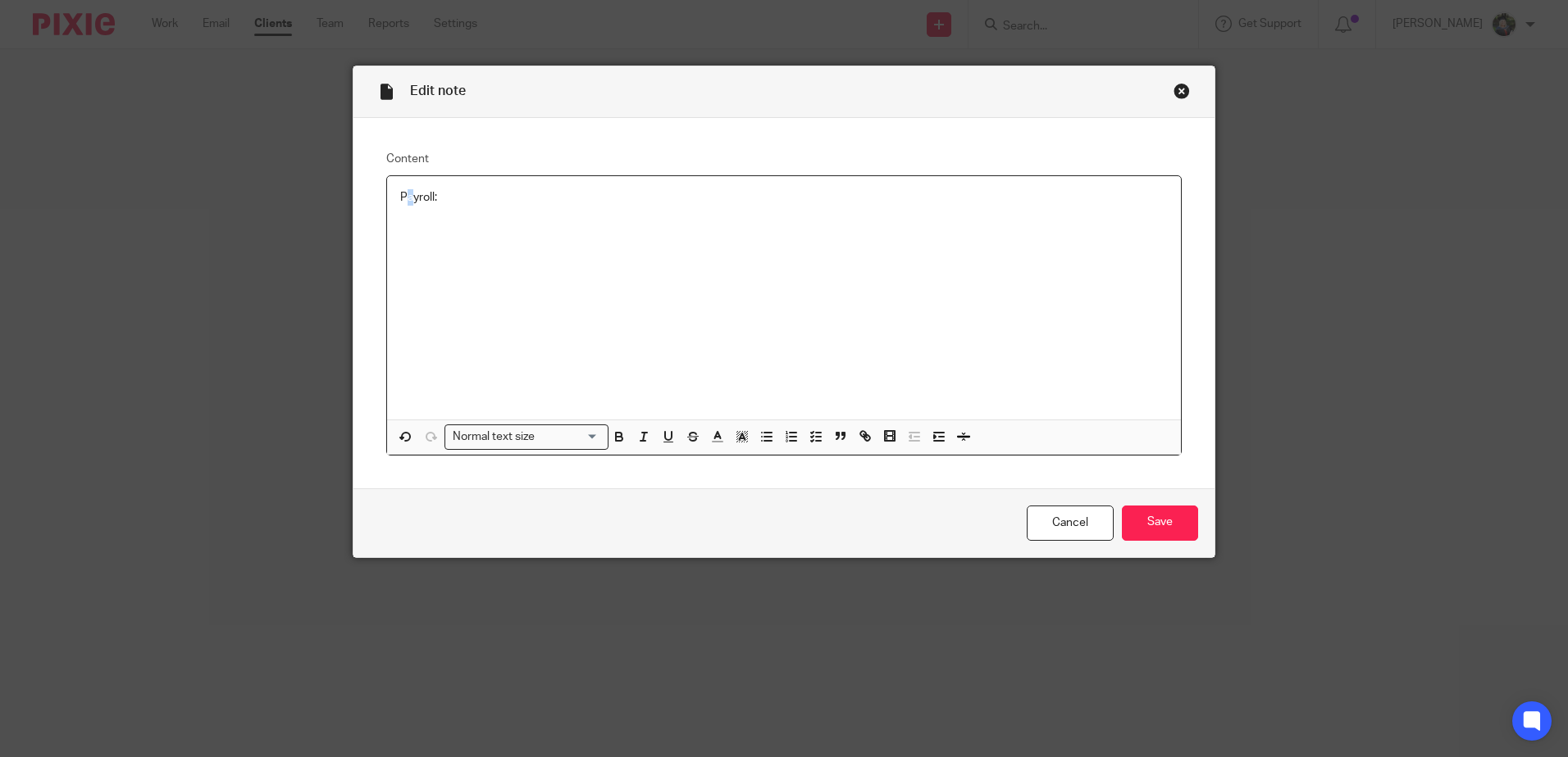
click at [405, 194] on p "Payroll:" at bounding box center [784, 198] width 767 height 16
click at [1181, 527] on input "Save" at bounding box center [1159, 523] width 76 height 35
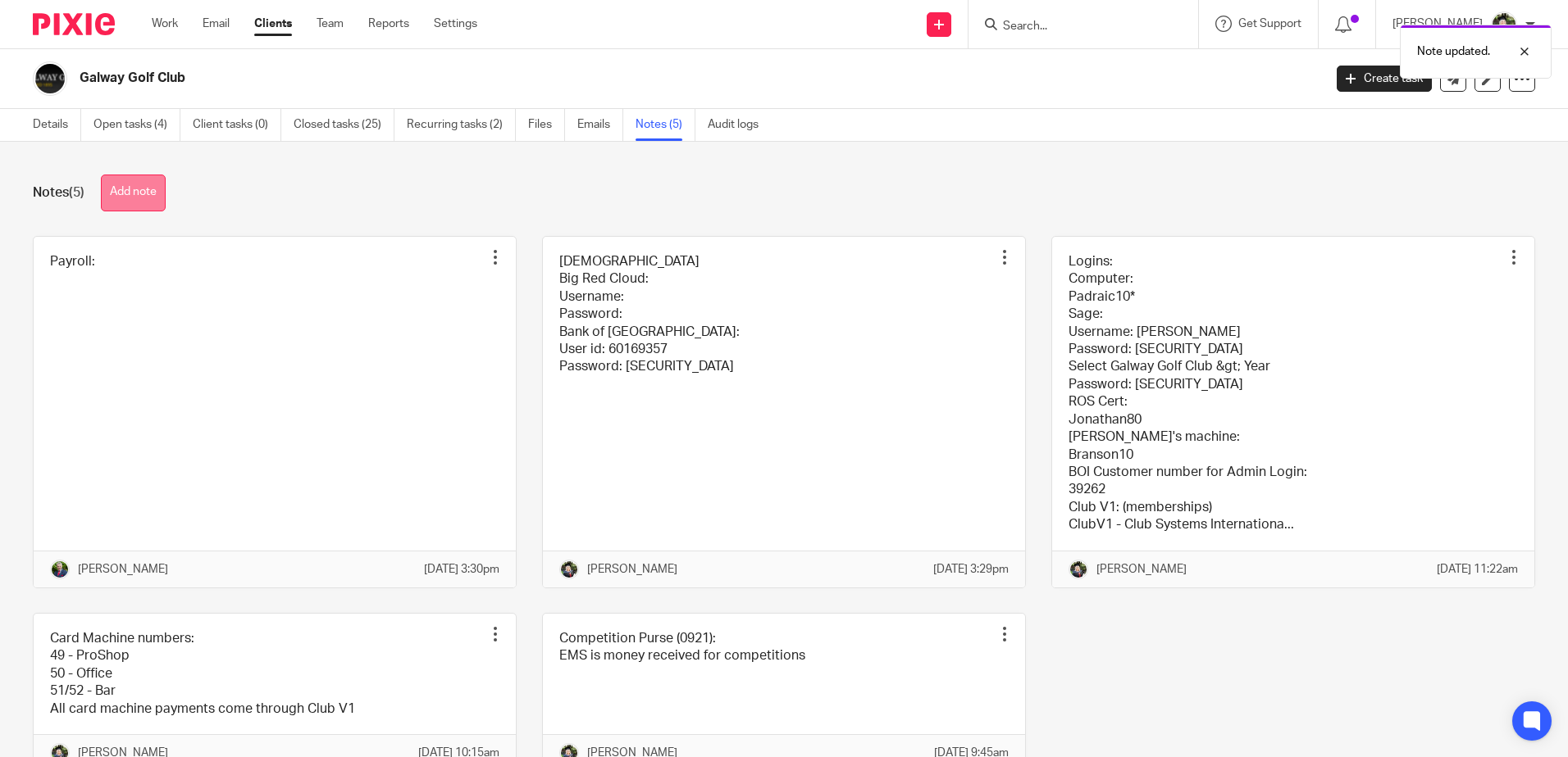
click at [141, 185] on button "Add note" at bounding box center [133, 193] width 65 height 37
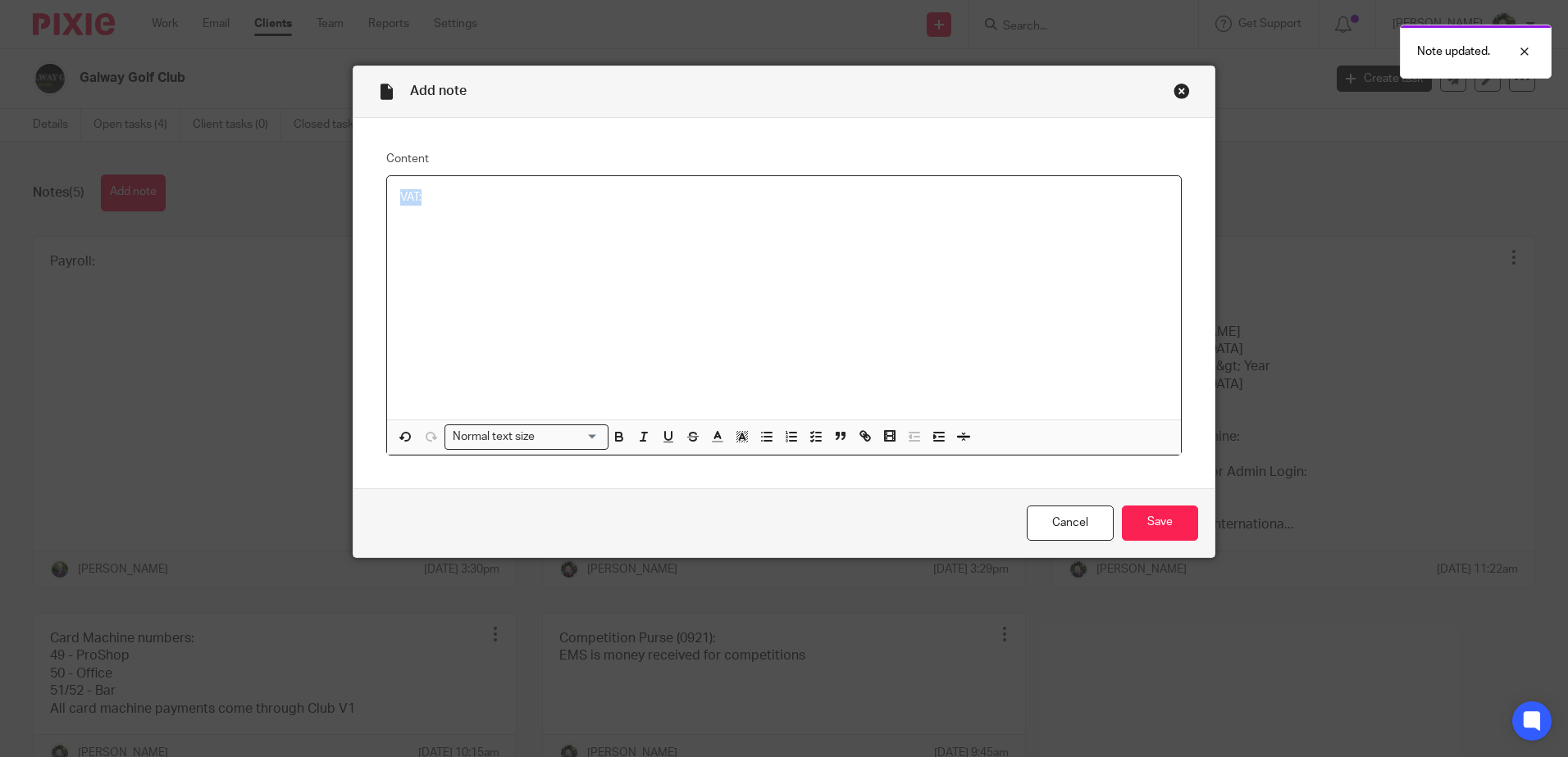
drag, startPoint x: 484, startPoint y: 187, endPoint x: 363, endPoint y: 209, distance: 123.0
click at [363, 209] on div "Content VAT: Normal text size Loading... Remove Edit Insert new video Copy and …" at bounding box center [784, 303] width 861 height 371
click at [761, 440] on icon "button" at bounding box center [766, 437] width 15 height 15
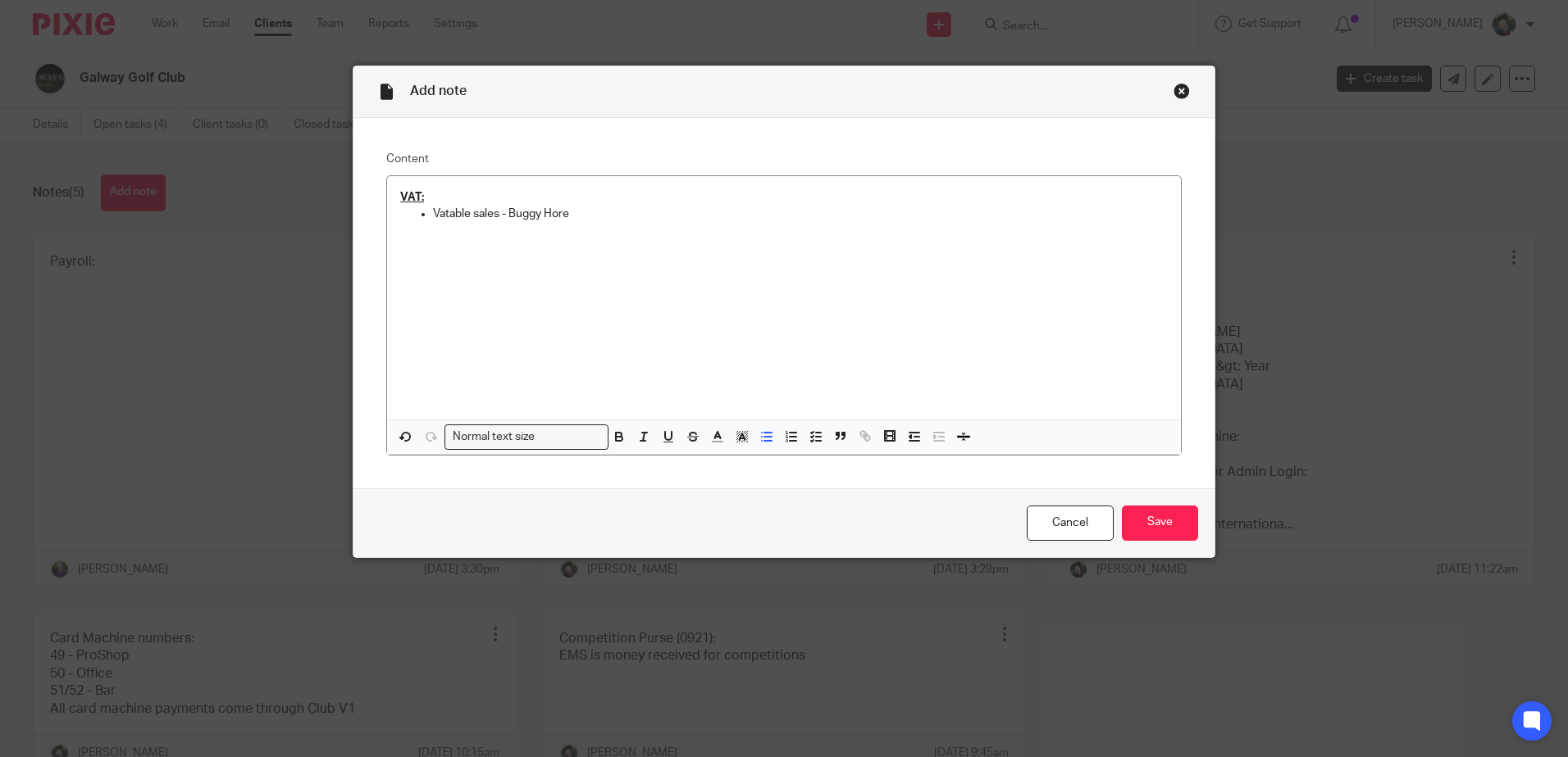
click at [601, 216] on p "Vatable sales - Buggy Hore" at bounding box center [800, 214] width 734 height 16
click at [504, 214] on p "Vatable sales - Buggy Hire" at bounding box center [800, 214] width 734 height 16
click at [615, 208] on p "Vatable sales - Bar Sales @ 23%Buggy Hire" at bounding box center [800, 214] width 734 height 16
click at [597, 207] on p "Vatable sales - Bar Sales @ 23%Buggy Hire" at bounding box center [800, 214] width 734 height 16
click at [592, 212] on p "Vatable sales - Bar Sales @ 23%Buggy Hire" at bounding box center [800, 214] width 734 height 16
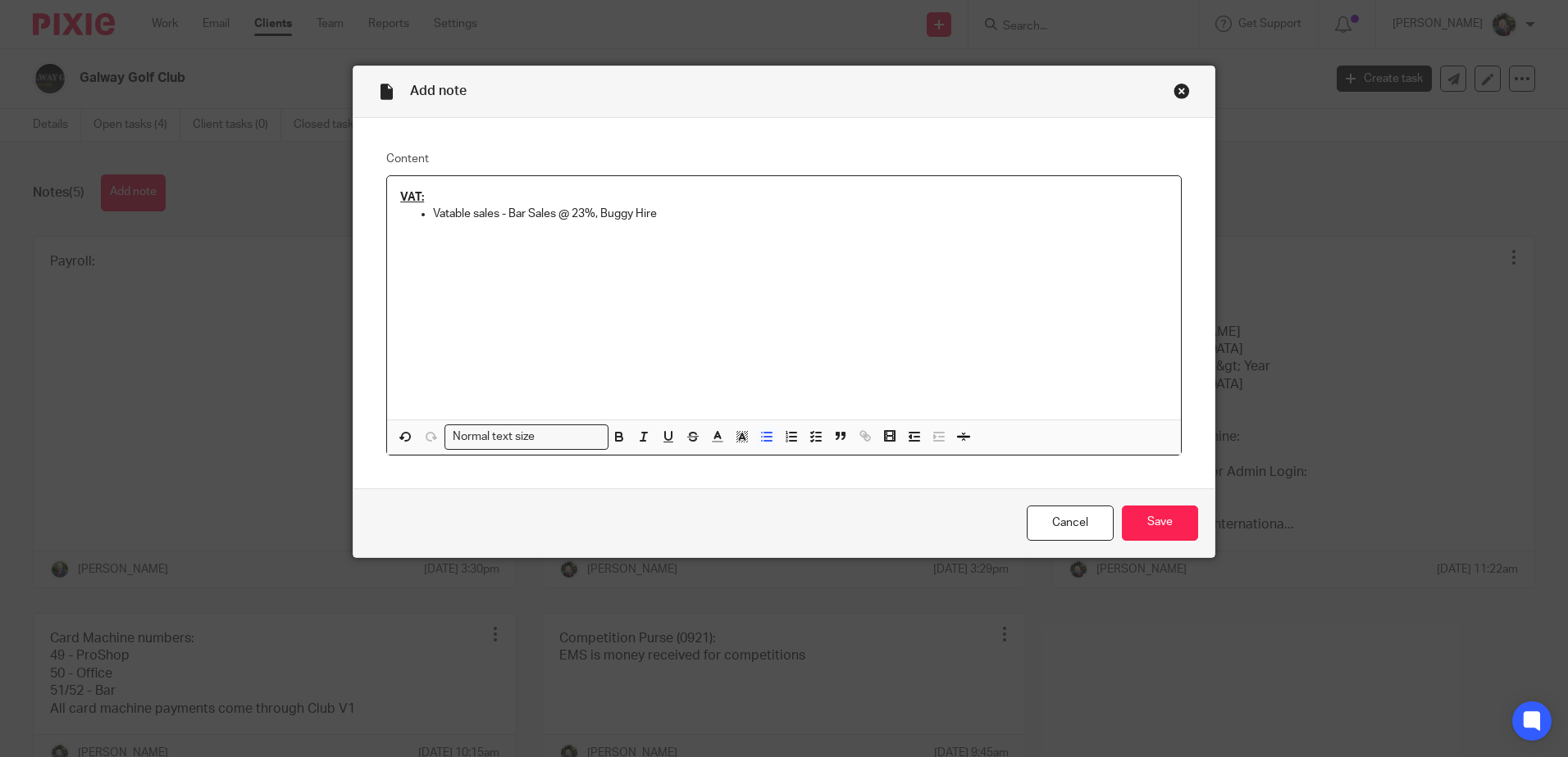
click at [660, 213] on p "Vatable sales - Bar Sales @ 23%, Buggy Hire" at bounding box center [800, 214] width 734 height 16
click at [473, 209] on p "Vatable sales - Bar Sales @ 23%, Buggy Hire @ 9%" at bounding box center [800, 214] width 734 height 16
click at [498, 231] on p "Vatable" at bounding box center [800, 230] width 734 height 16
click at [555, 232] on p "Vatable Purchases -" at bounding box center [800, 230] width 734 height 16
click at [841, 230] on p "Vatable Purchases - all bar purchases i.e. Heineken, Diageo, [PERSON_NAME]" at bounding box center [800, 230] width 734 height 16
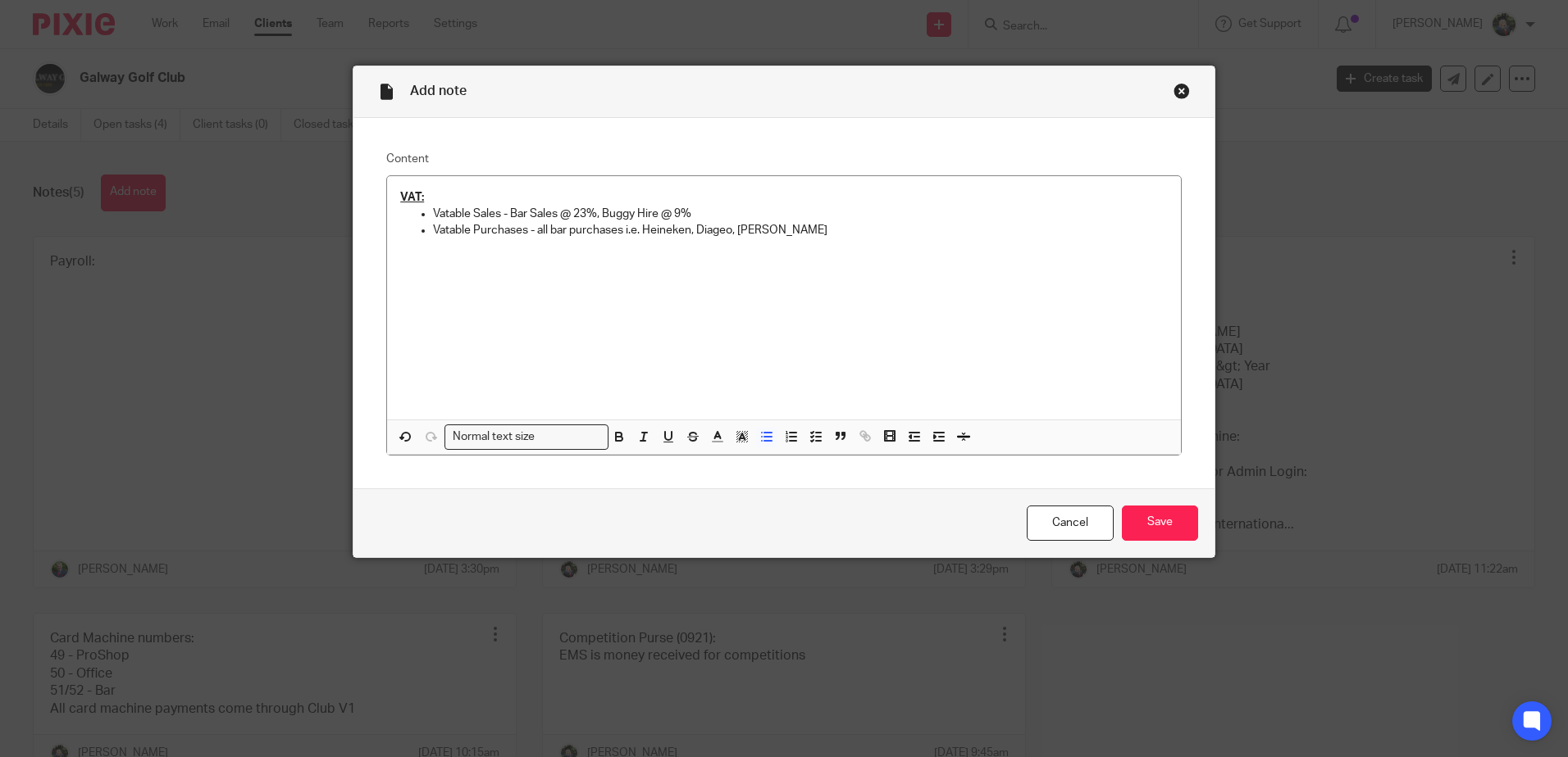
click at [838, 242] on div "VAT: Vatable Sales - Bar Sales @ 23%, Buggy Hire @ 9% Vatable Purchases - all b…" at bounding box center [784, 298] width 793 height 244
drag, startPoint x: 534, startPoint y: 225, endPoint x: 558, endPoint y: 214, distance: 26.4
click at [534, 224] on p "Vatable Purchases - all bar purchases i.e. Heineken, Diageo, [PERSON_NAME], Whi…" at bounding box center [800, 230] width 734 height 16
click at [433, 241] on p "- all bar purchases i.e. Heineken, Diageo, [PERSON_NAME], Whirksey Refrigeration" at bounding box center [800, 248] width 734 height 16
click at [549, 222] on p "Vatable Sales - Bar Sales @ 23%, Buggy Hire @ 9%" at bounding box center [800, 214] width 734 height 16
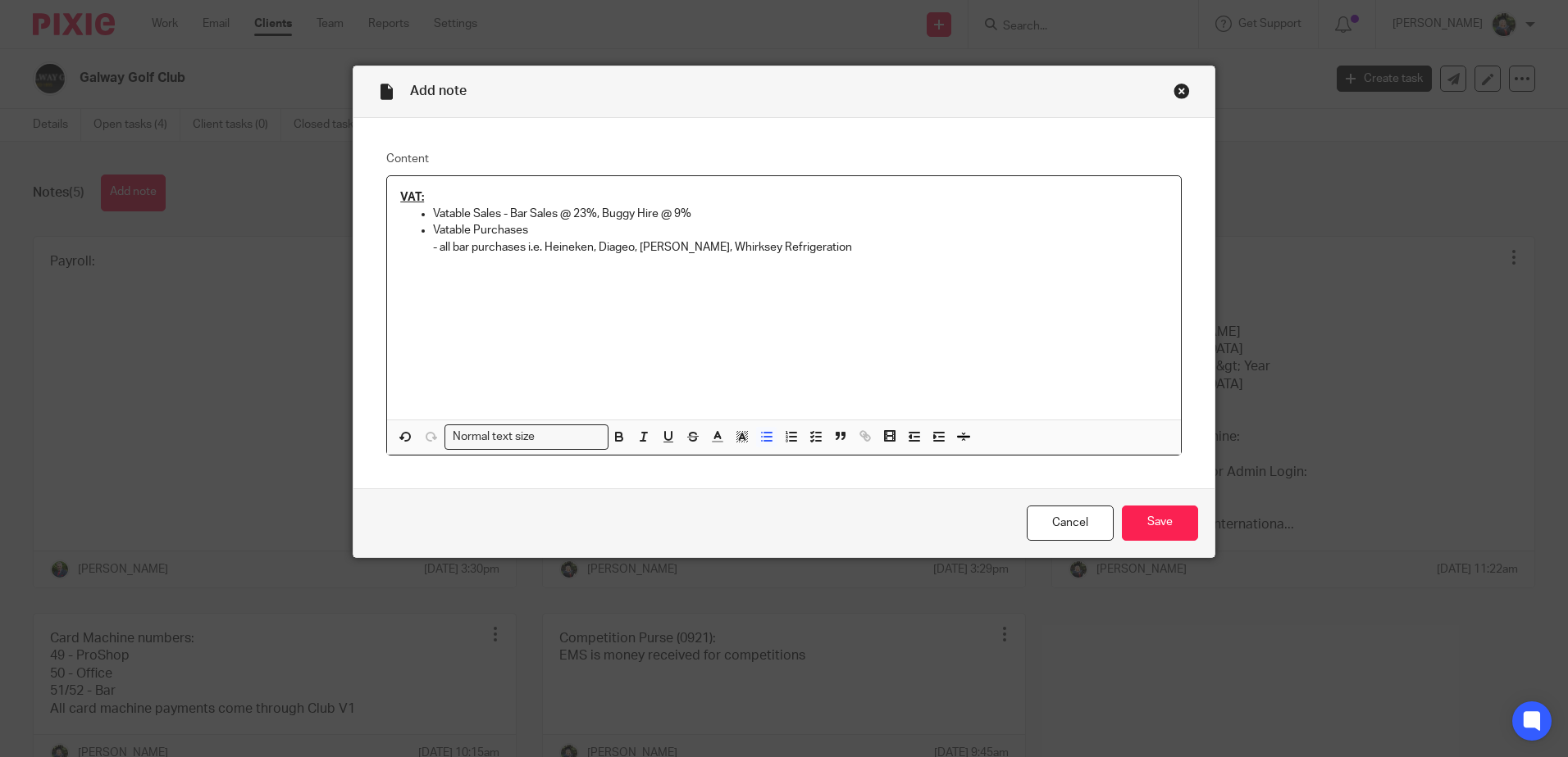
click at [533, 238] on p "Vatable Purchases" at bounding box center [800, 230] width 734 height 16
click at [473, 272] on p at bounding box center [800, 264] width 734 height 16
click at [735, 250] on p "- all bar purchases i.e. Heineken, Diageo, [PERSON_NAME], Whirksey Refrigeration" at bounding box center [800, 248] width 734 height 16
drag, startPoint x: 721, startPoint y: 250, endPoint x: 734, endPoint y: 245, distance: 13.9
click at [728, 247] on p "- all bar purchases i.e. Heineken, Diageo, [PERSON_NAME], Whirksey Refrigeration" at bounding box center [800, 248] width 734 height 16
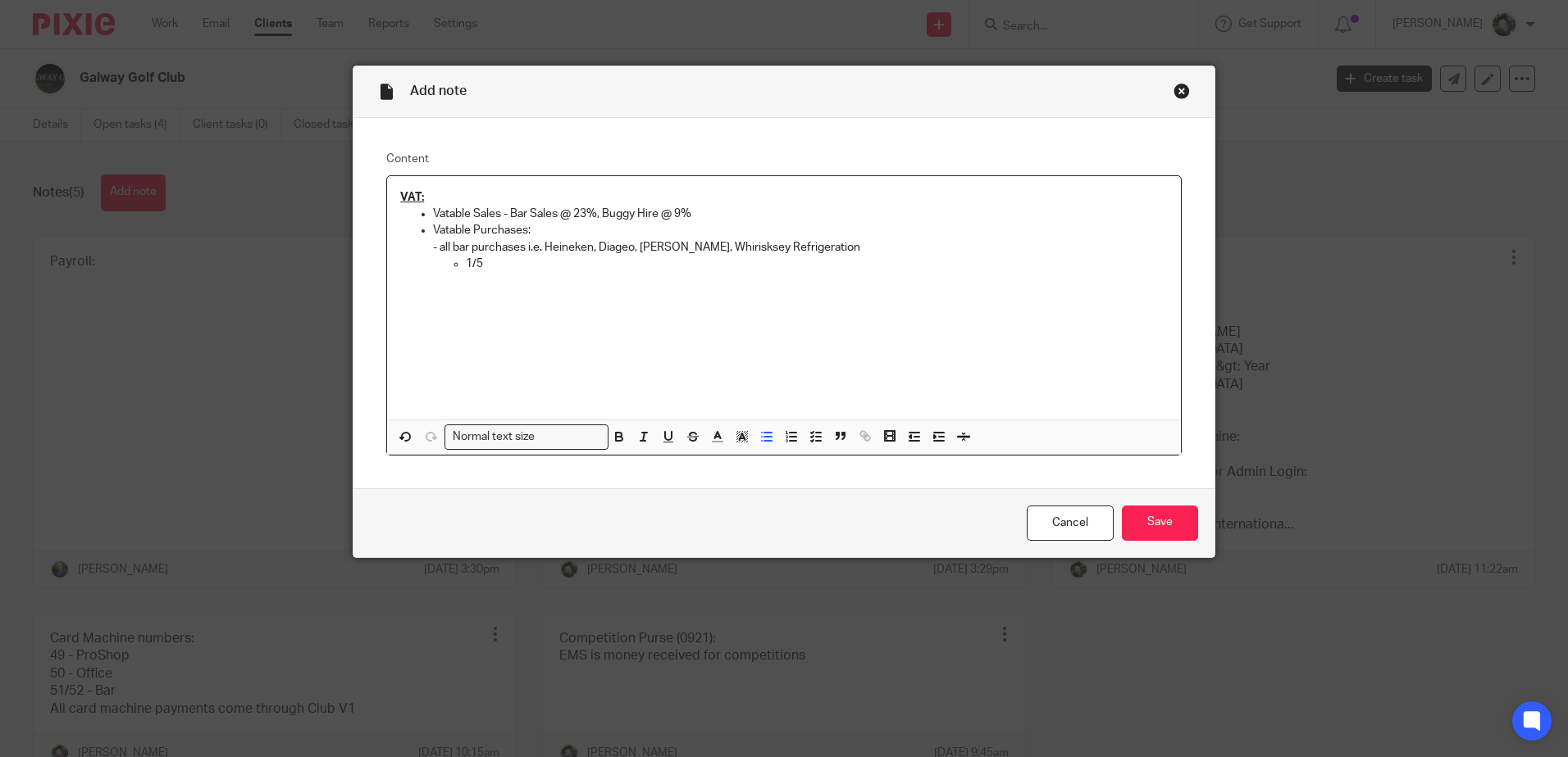
drag, startPoint x: 743, startPoint y: 245, endPoint x: 800, endPoint y: 223, distance: 61.1
click at [749, 242] on p "- all bar purchases i.e. Heineken, Diageo, [PERSON_NAME], Whirisksey Refrigerat…" at bounding box center [800, 248] width 734 height 16
drag, startPoint x: 812, startPoint y: 253, endPoint x: 821, endPoint y: 249, distance: 9.8
click at [820, 249] on p "- all bar purchases i.e. Heineken, Diageo, [PERSON_NAME], Whiriskey Refrigerati…" at bounding box center [800, 248] width 734 height 16
click at [829, 251] on p "- all bar purchases i.e. Heineken, Diageo, [PERSON_NAME], Whiriskey Refrigerati…" at bounding box center [800, 248] width 734 height 16
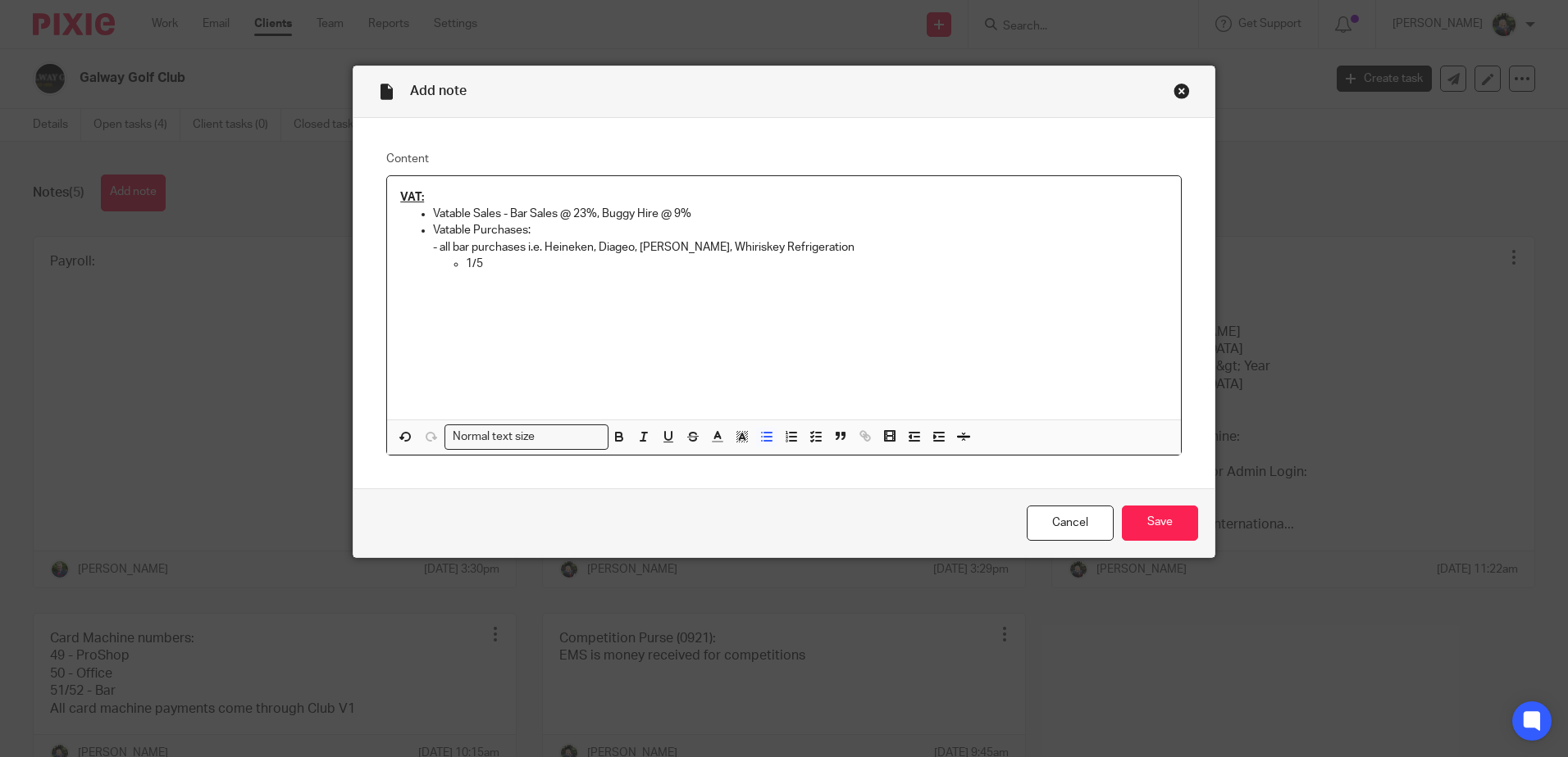
click at [633, 261] on p "1/5" at bounding box center [816, 264] width 702 height 16
click at [466, 260] on p "1/5" at bounding box center [816, 264] width 702 height 16
click at [433, 244] on p "- all bar purchases i.e. Heineken, Diageo, [PERSON_NAME], Whiriskey Refrigerati…" at bounding box center [800, 248] width 734 height 16
click at [436, 246] on p "- all bar purchases i.e. Heineken, Diageo, [PERSON_NAME], Whiriskey Refrigerati…" at bounding box center [800, 248] width 734 height 16
click at [494, 266] on p "1/5" at bounding box center [816, 264] width 702 height 16
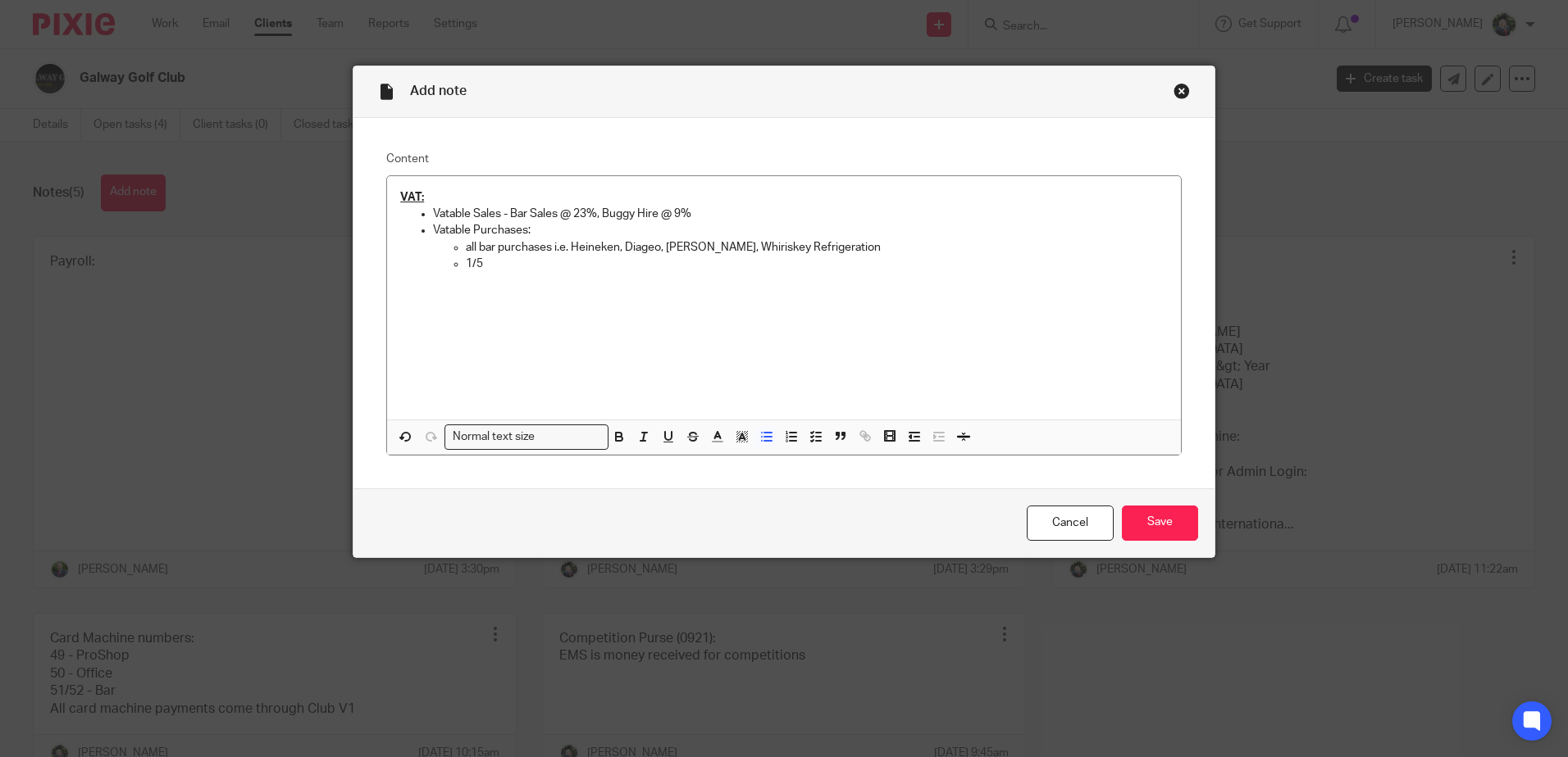
click at [516, 262] on p "1/5" at bounding box center [816, 264] width 702 height 16
click at [511, 267] on p "1/5 of clubhouse costs attributable to the" at bounding box center [816, 264] width 702 height 16
click at [558, 263] on p "1/5 of clubhouse costs attributable to the" at bounding box center [816, 264] width 702 height 16
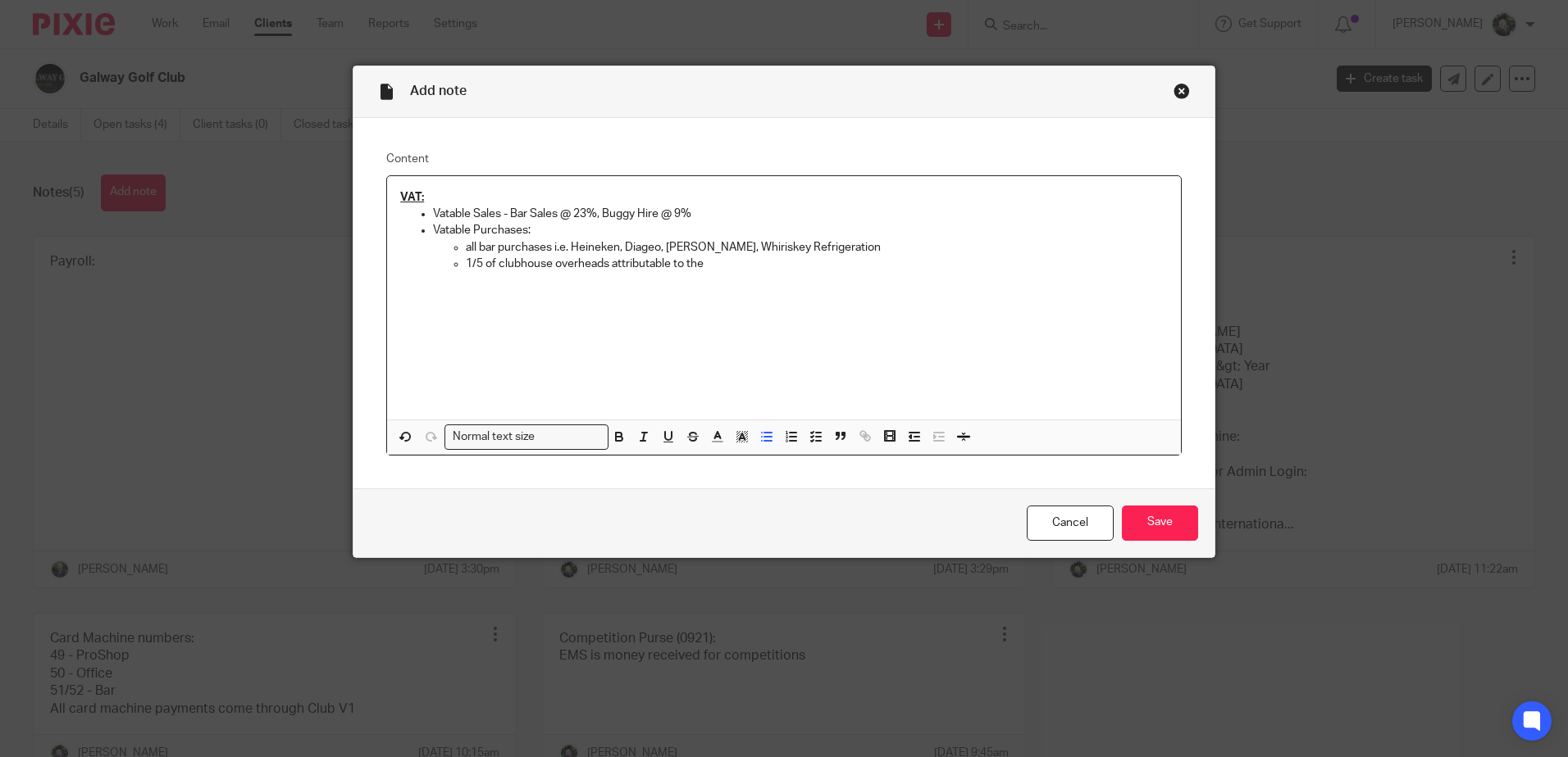
click at [735, 265] on p "1/5 of clubhouse overheads attributable to the" at bounding box center [816, 264] width 702 height 16
click at [795, 272] on p "1/5 of clubhouse overheads attributable to the bar" at bounding box center [816, 264] width 702 height 16
click at [1162, 518] on input "Save" at bounding box center [1159, 523] width 76 height 35
